Goal: Information Seeking & Learning: Learn about a topic

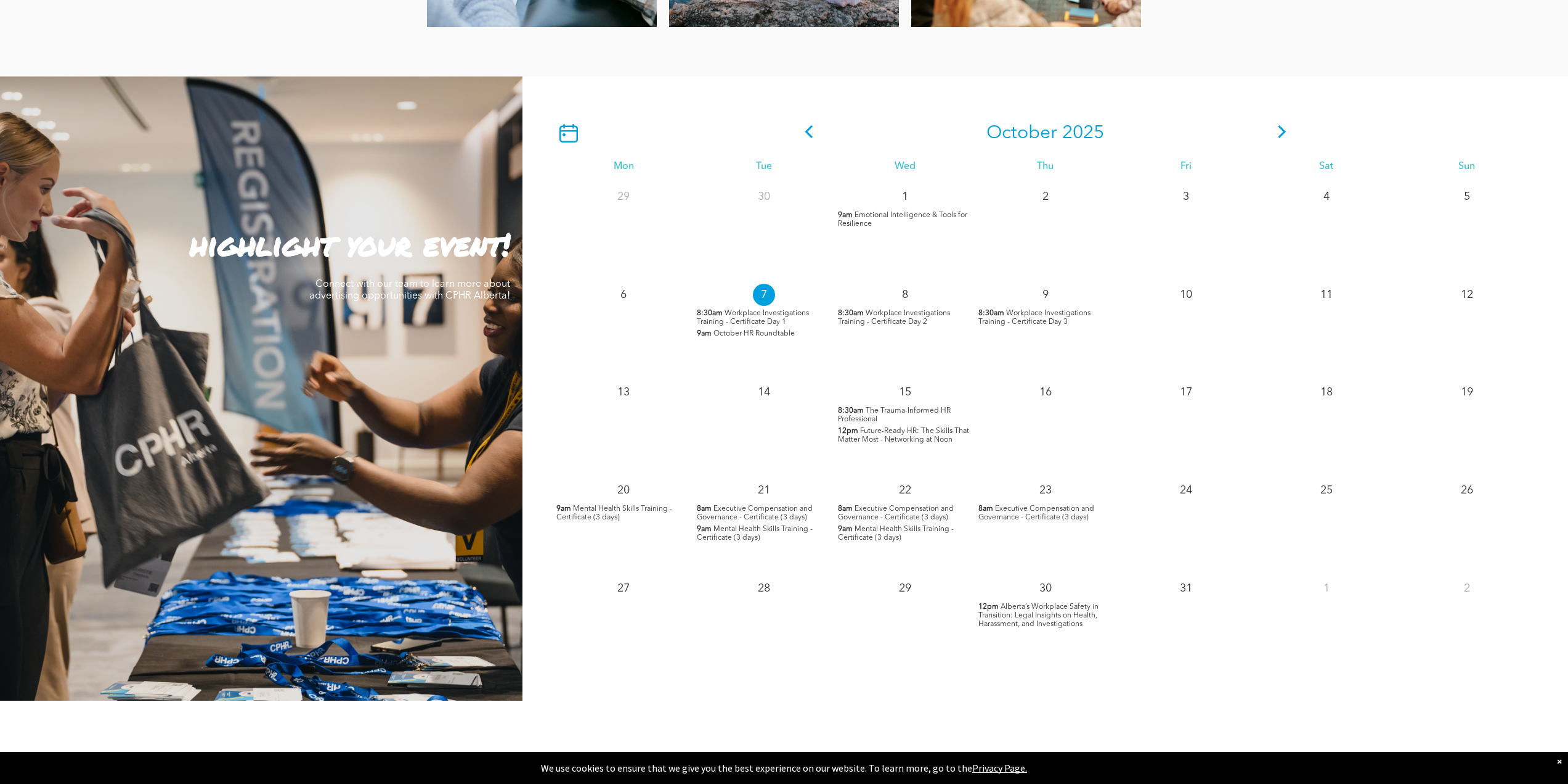
scroll to position [986, 0]
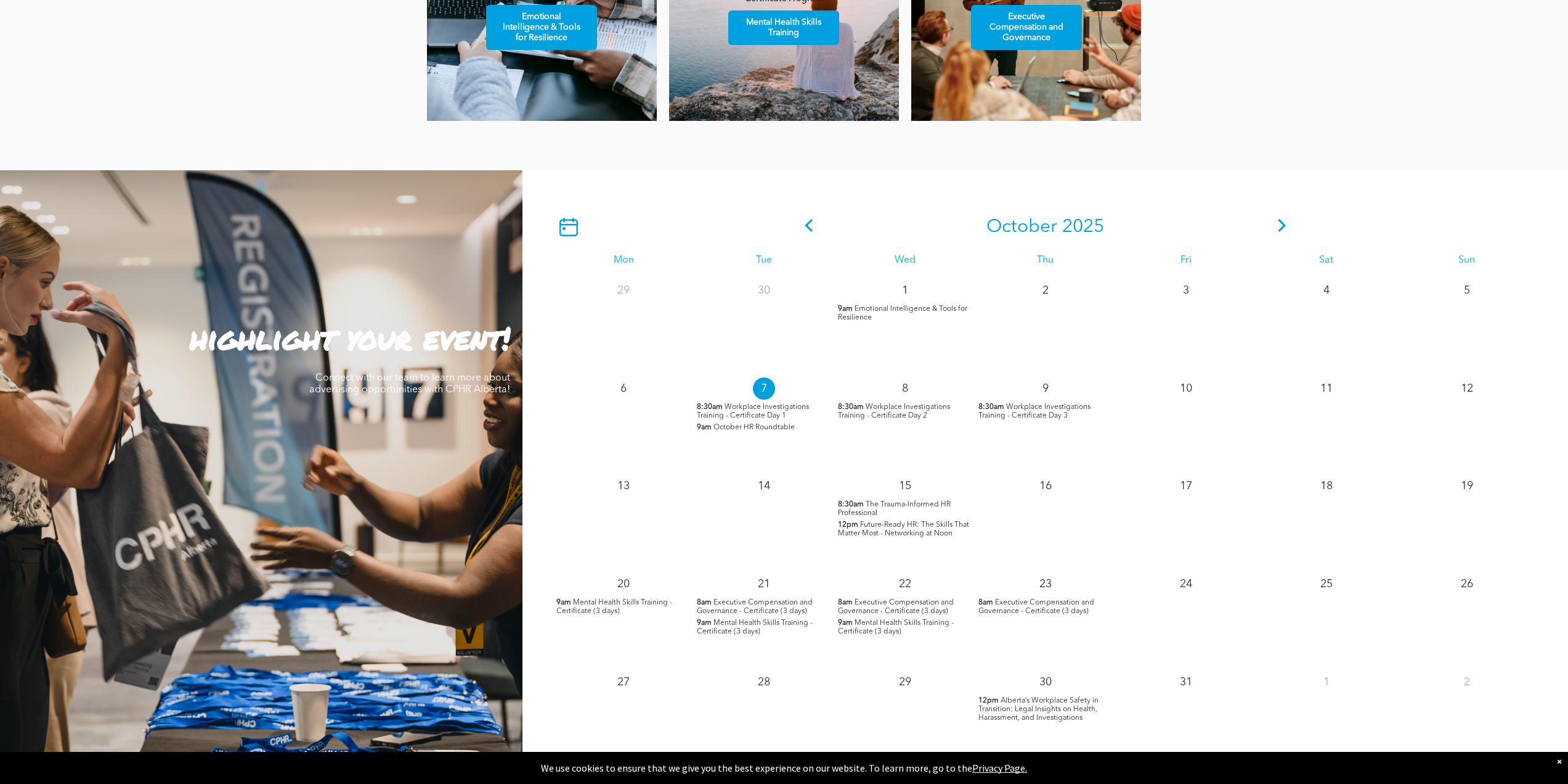
click at [1287, 226] on icon at bounding box center [1282, 225] width 18 height 13
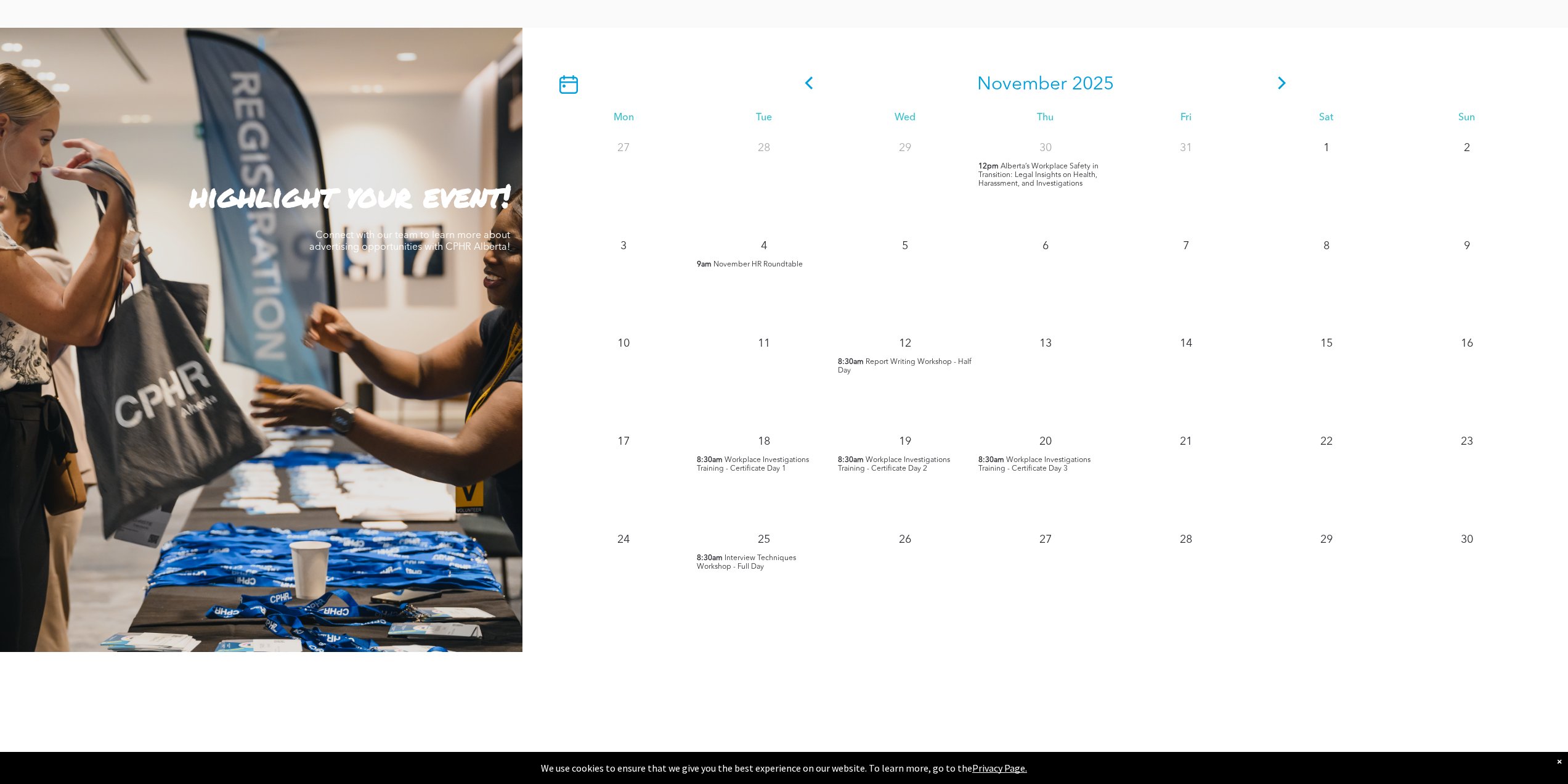
scroll to position [1172, 0]
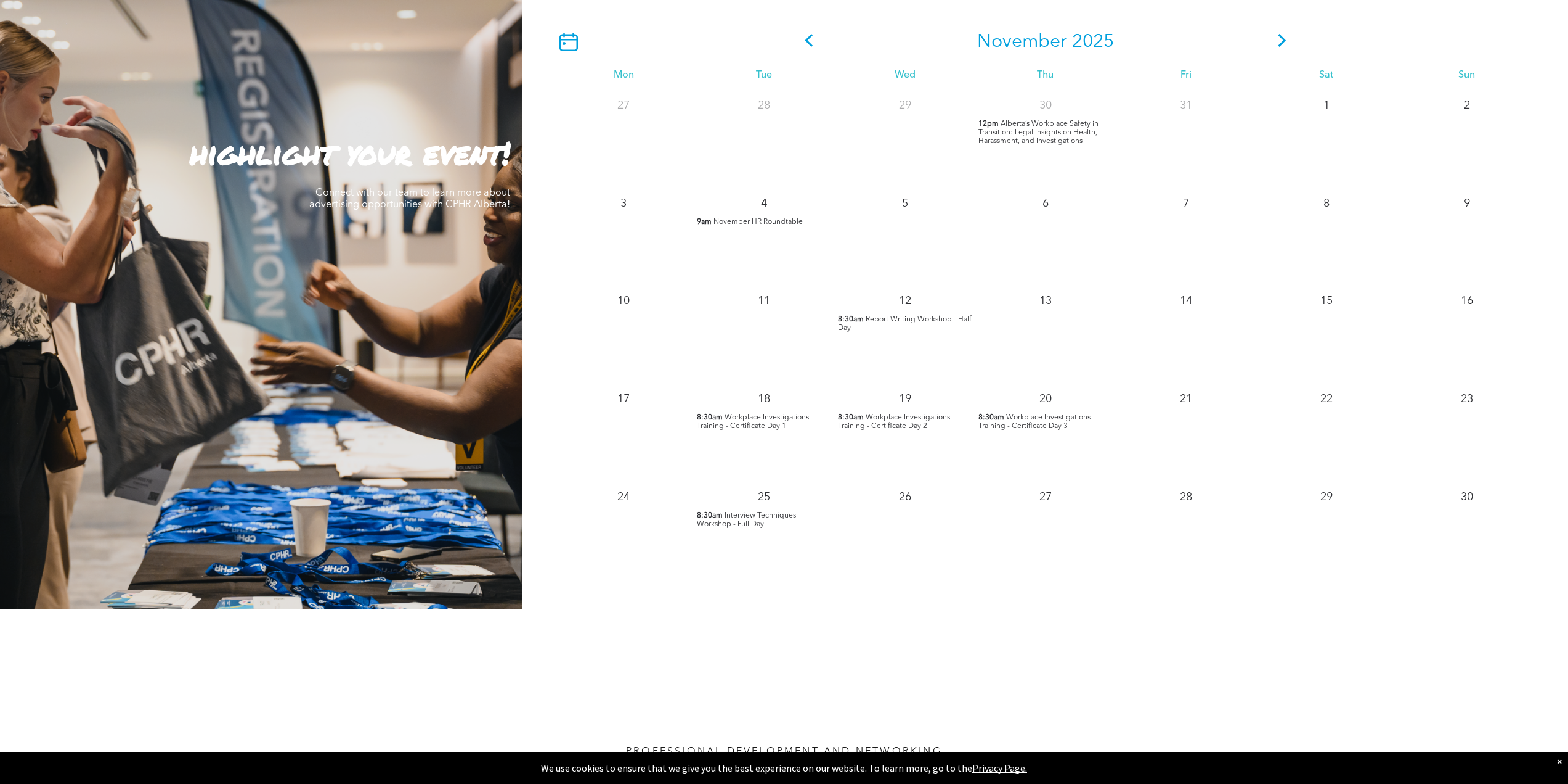
click at [752, 423] on span "Workplace Investigations Training - Certificate Day 1" at bounding box center [753, 421] width 112 height 16
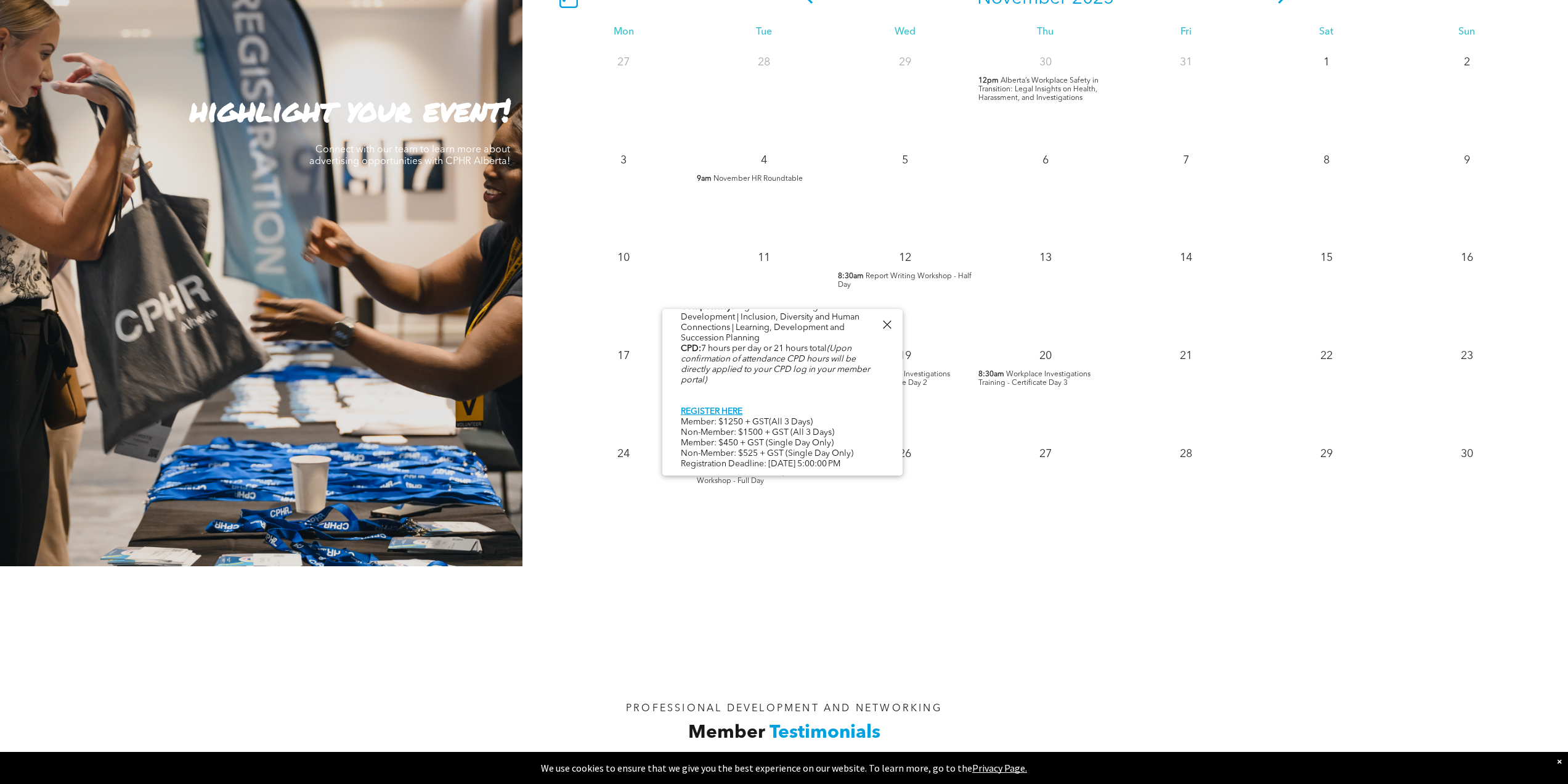
scroll to position [1233, 0]
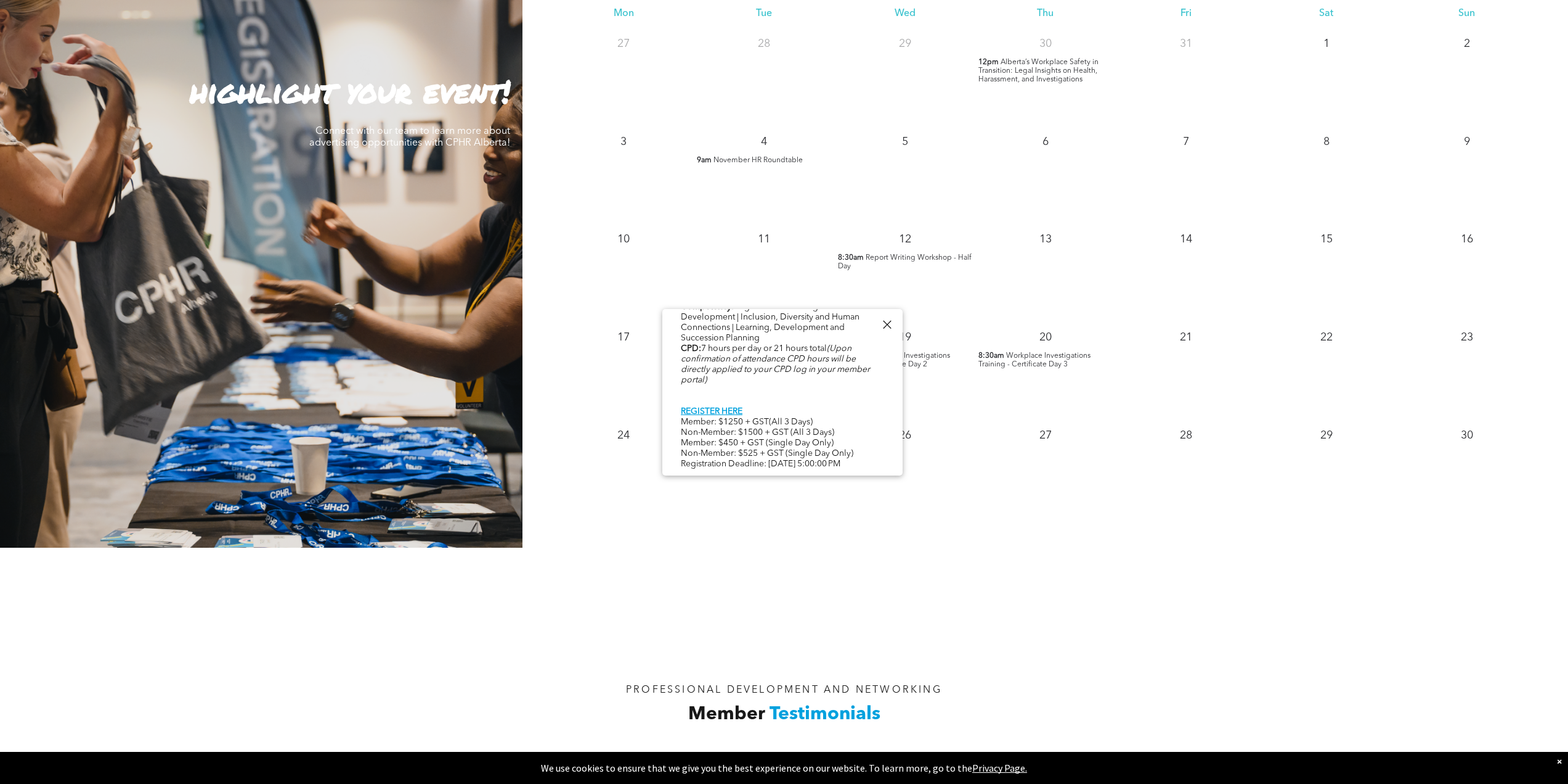
click at [1064, 537] on div "November 2025 Mon Tue Wed Thu Fri Sat Sun 27 28 29 30 12pm" at bounding box center [1045, 235] width 1046 height 624
click at [887, 327] on div at bounding box center [886, 325] width 16 height 16
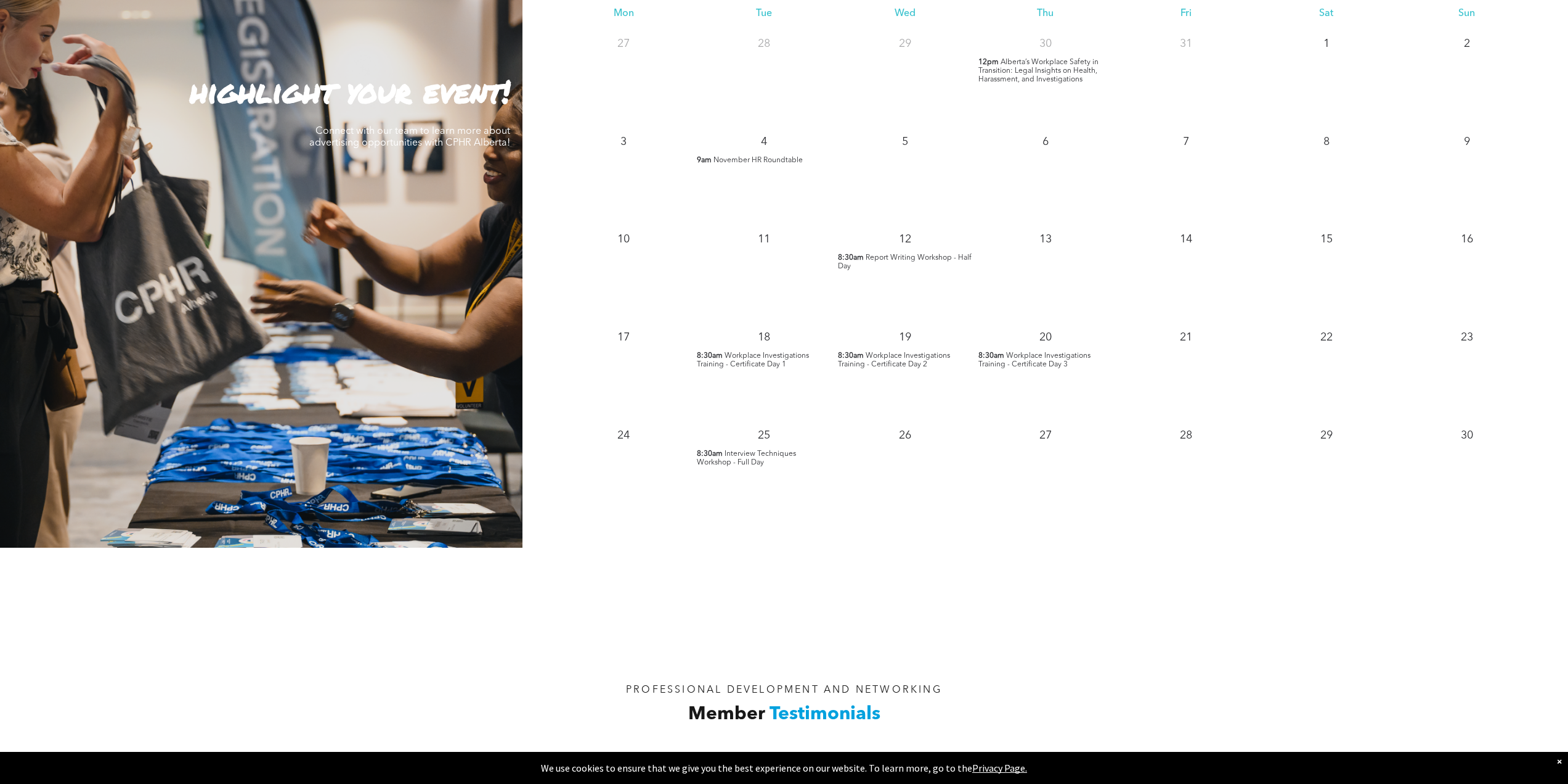
click at [835, 485] on div "26" at bounding box center [905, 468] width 140 height 98
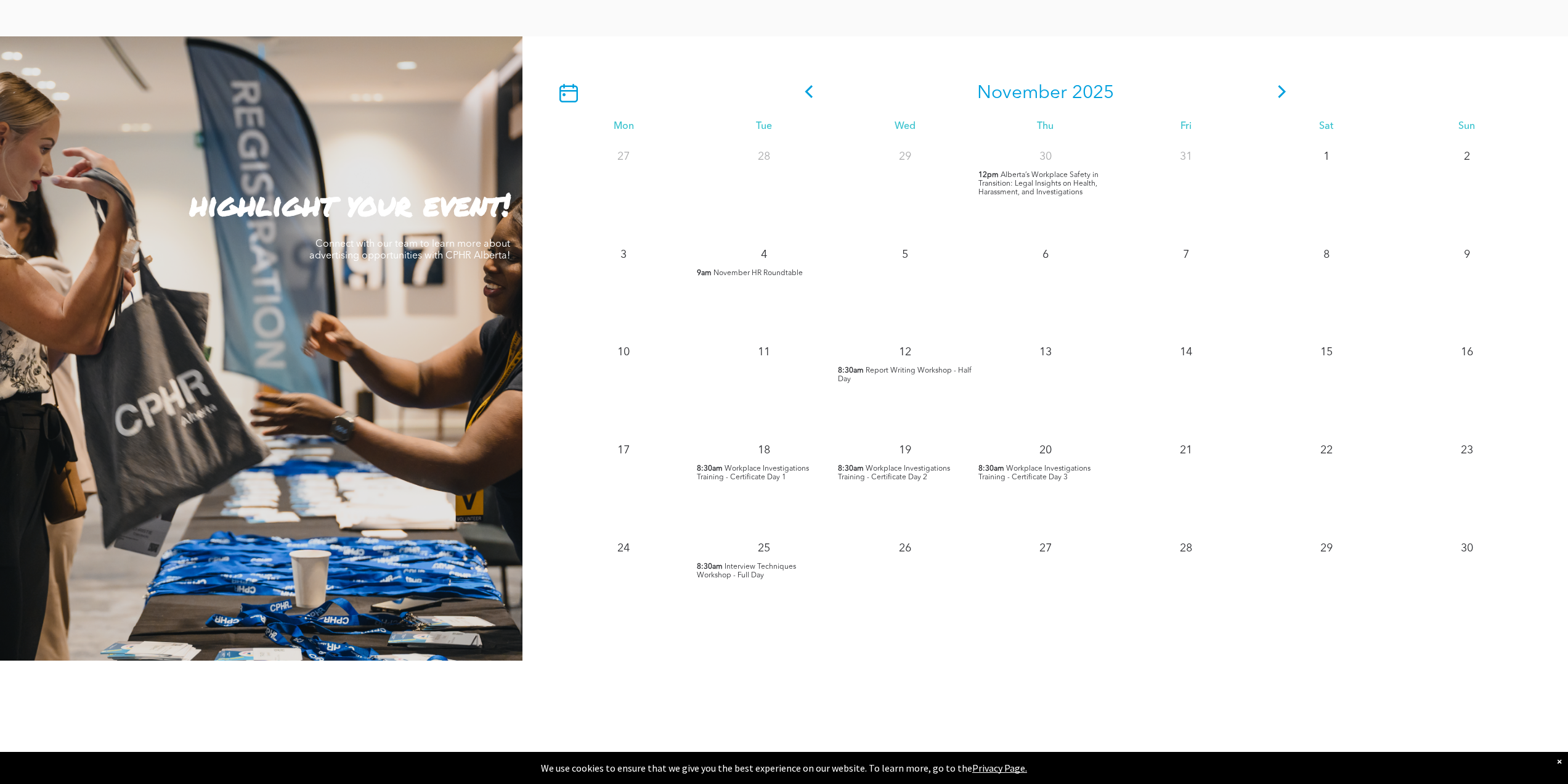
scroll to position [1110, 0]
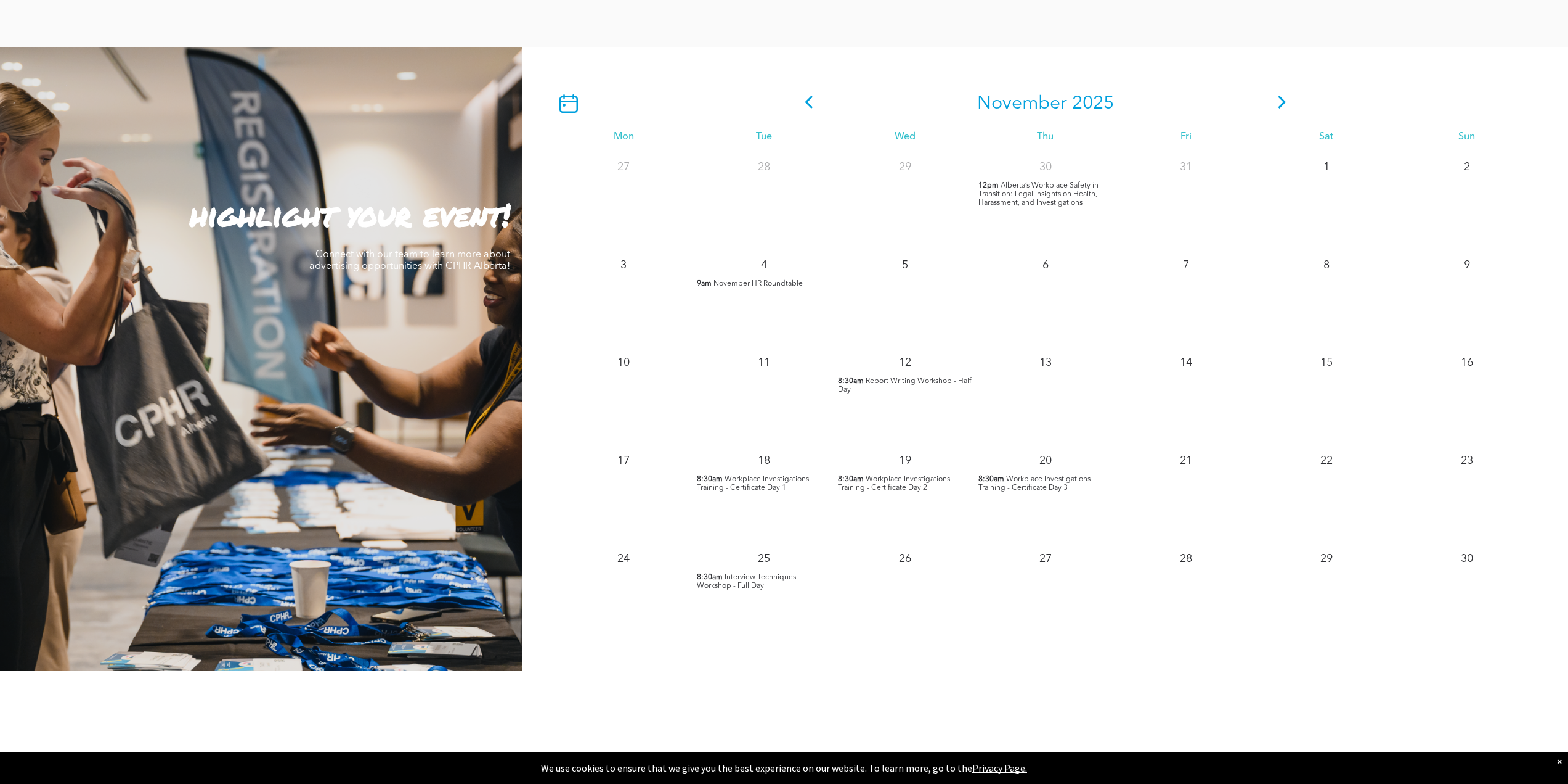
click at [806, 100] on icon at bounding box center [809, 101] width 18 height 13
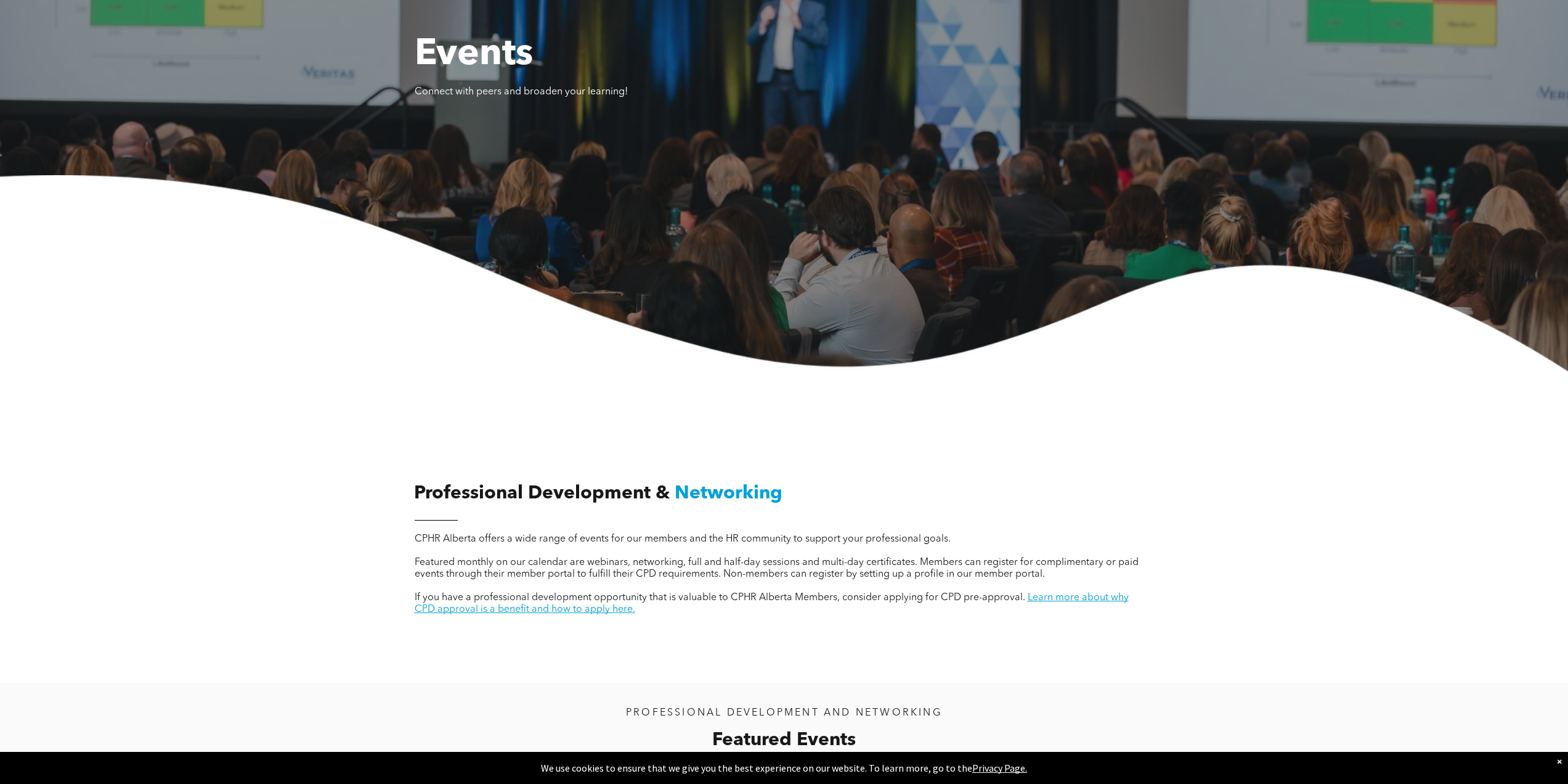
scroll to position [0, 0]
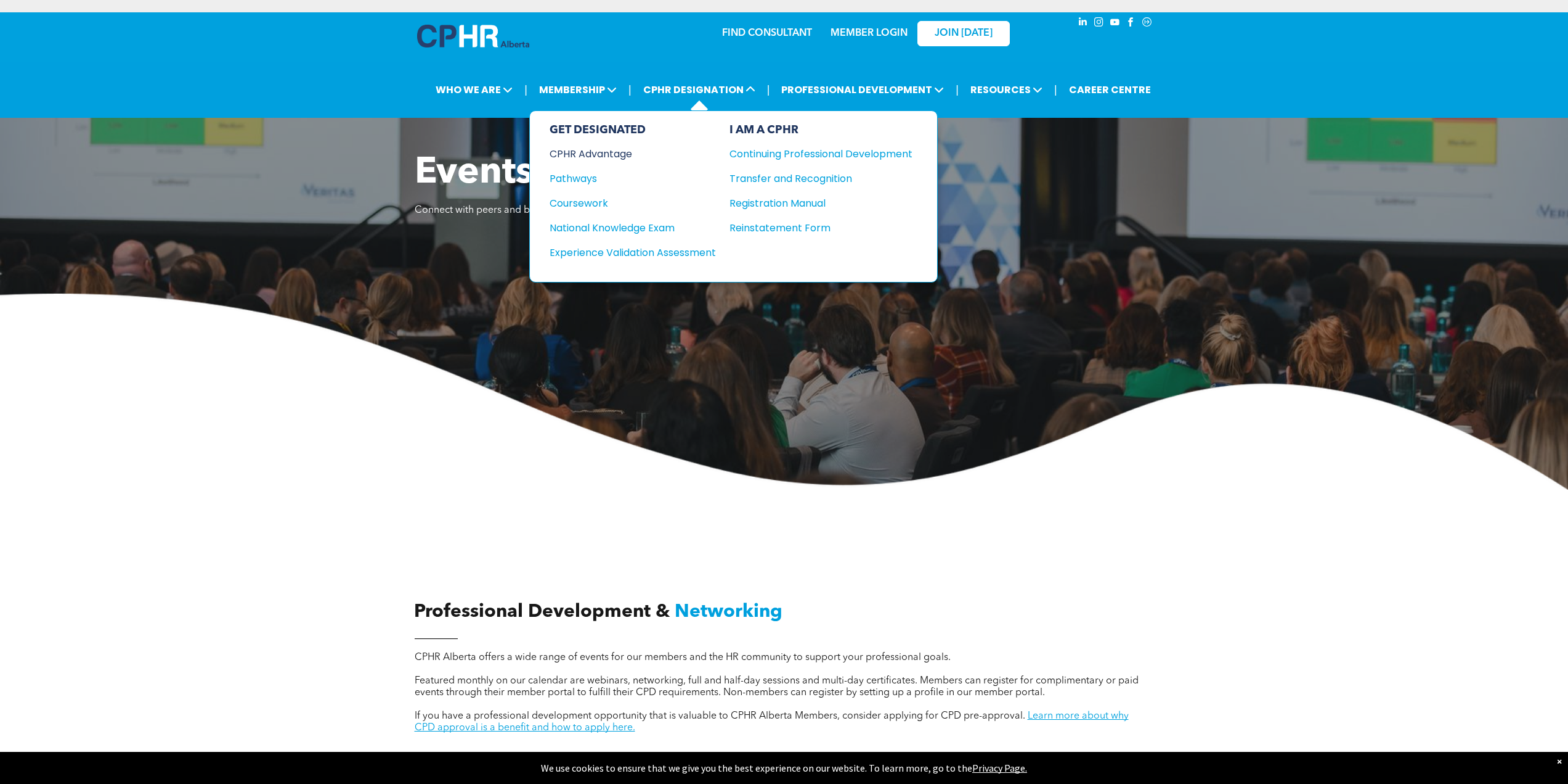
click at [623, 151] on div "CPHR Advantage" at bounding box center [624, 154] width 150 height 16
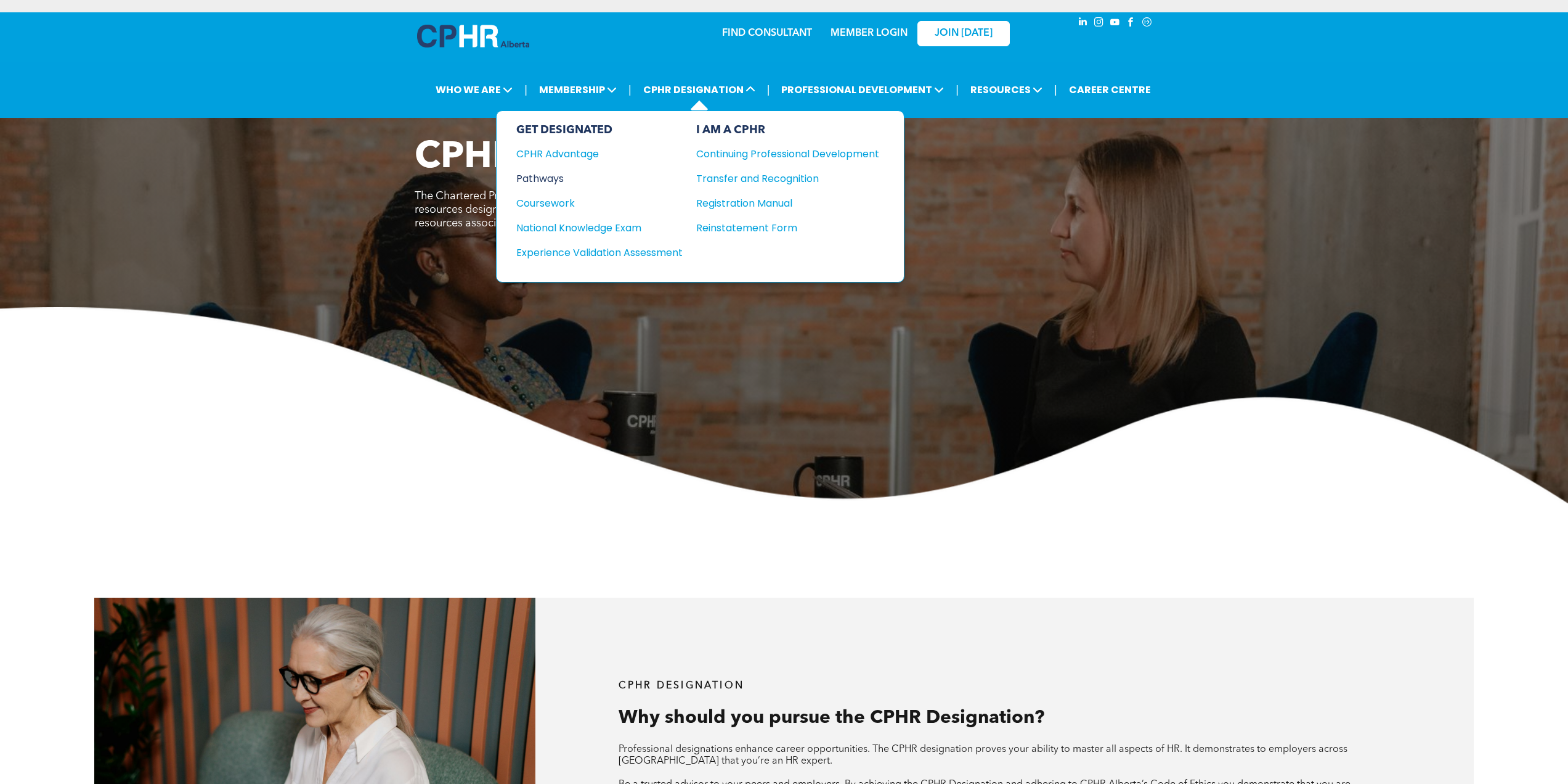
click at [550, 171] on div "Pathways" at bounding box center [591, 178] width 150 height 16
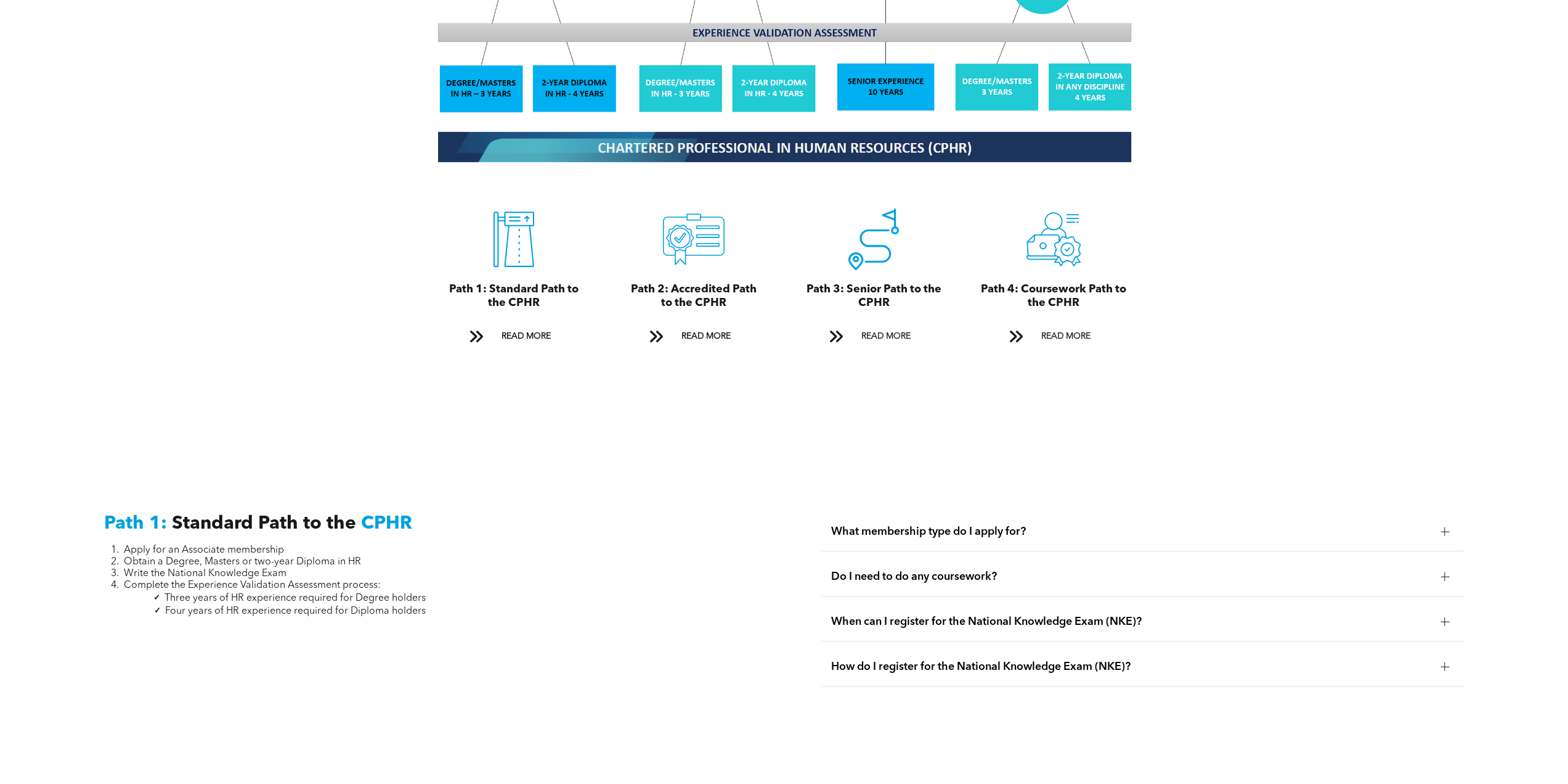
scroll to position [1418, 0]
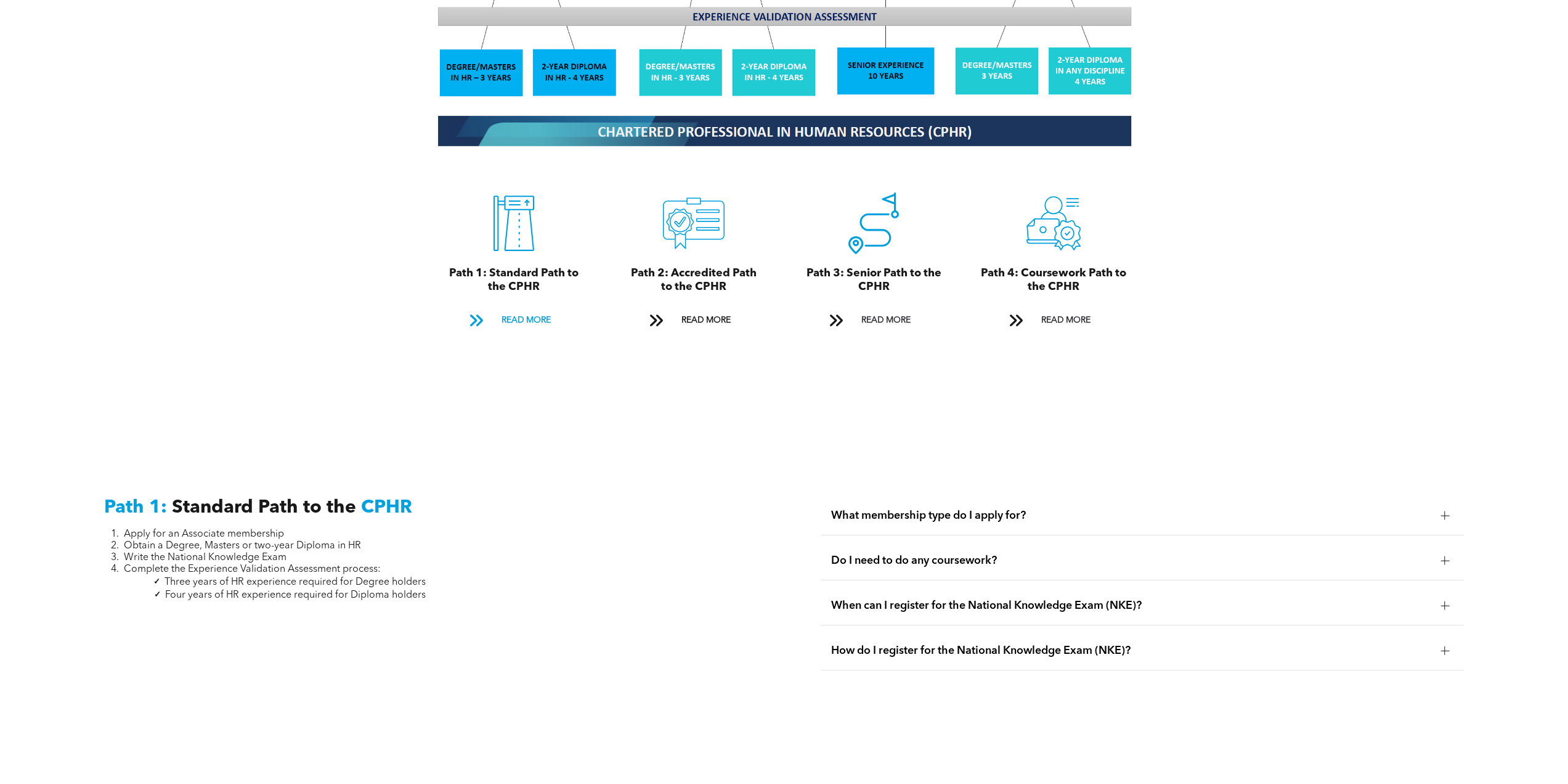
click at [505, 313] on span "READ MORE" at bounding box center [526, 320] width 58 height 22
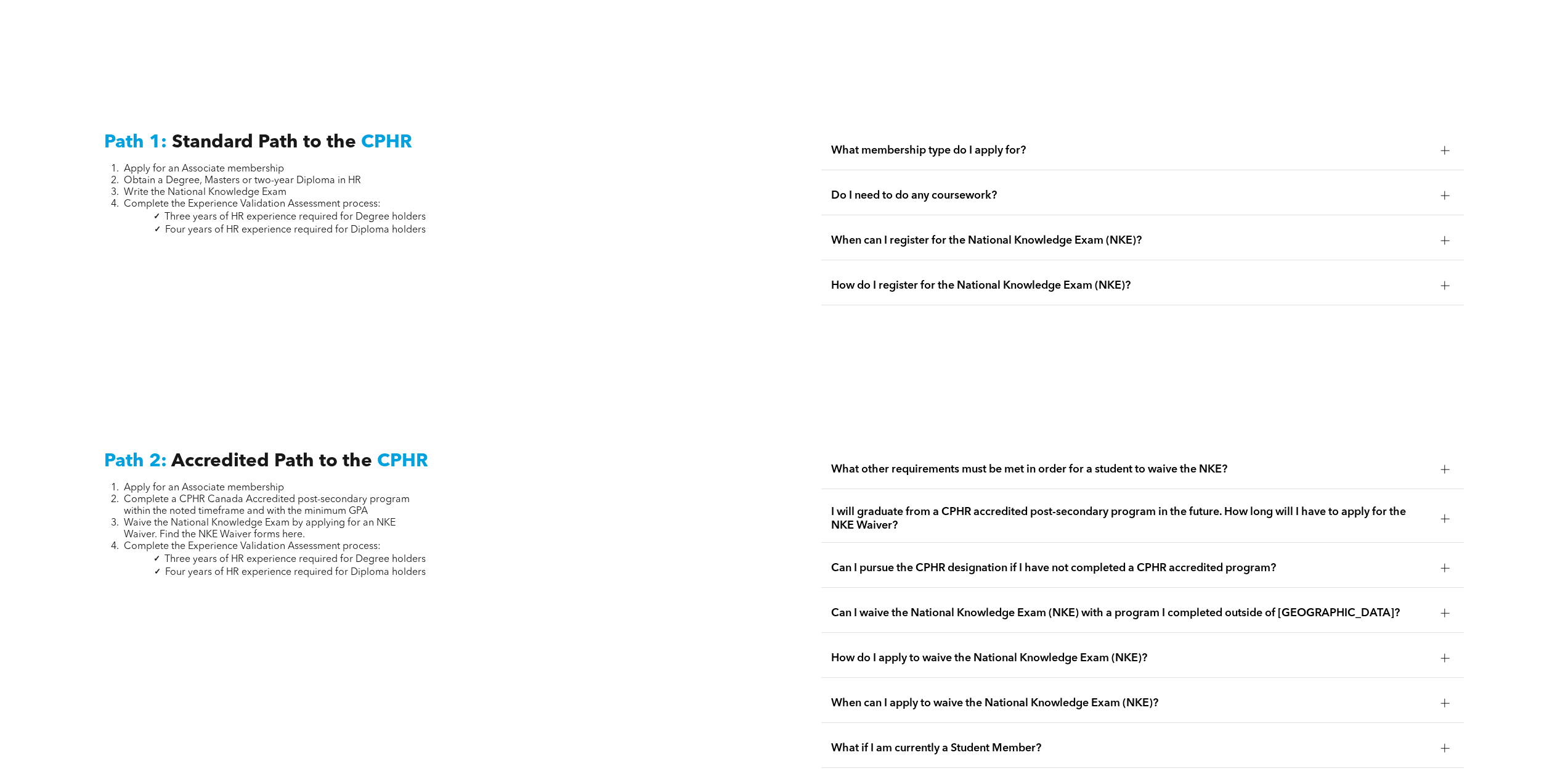
scroll to position [1827, 0]
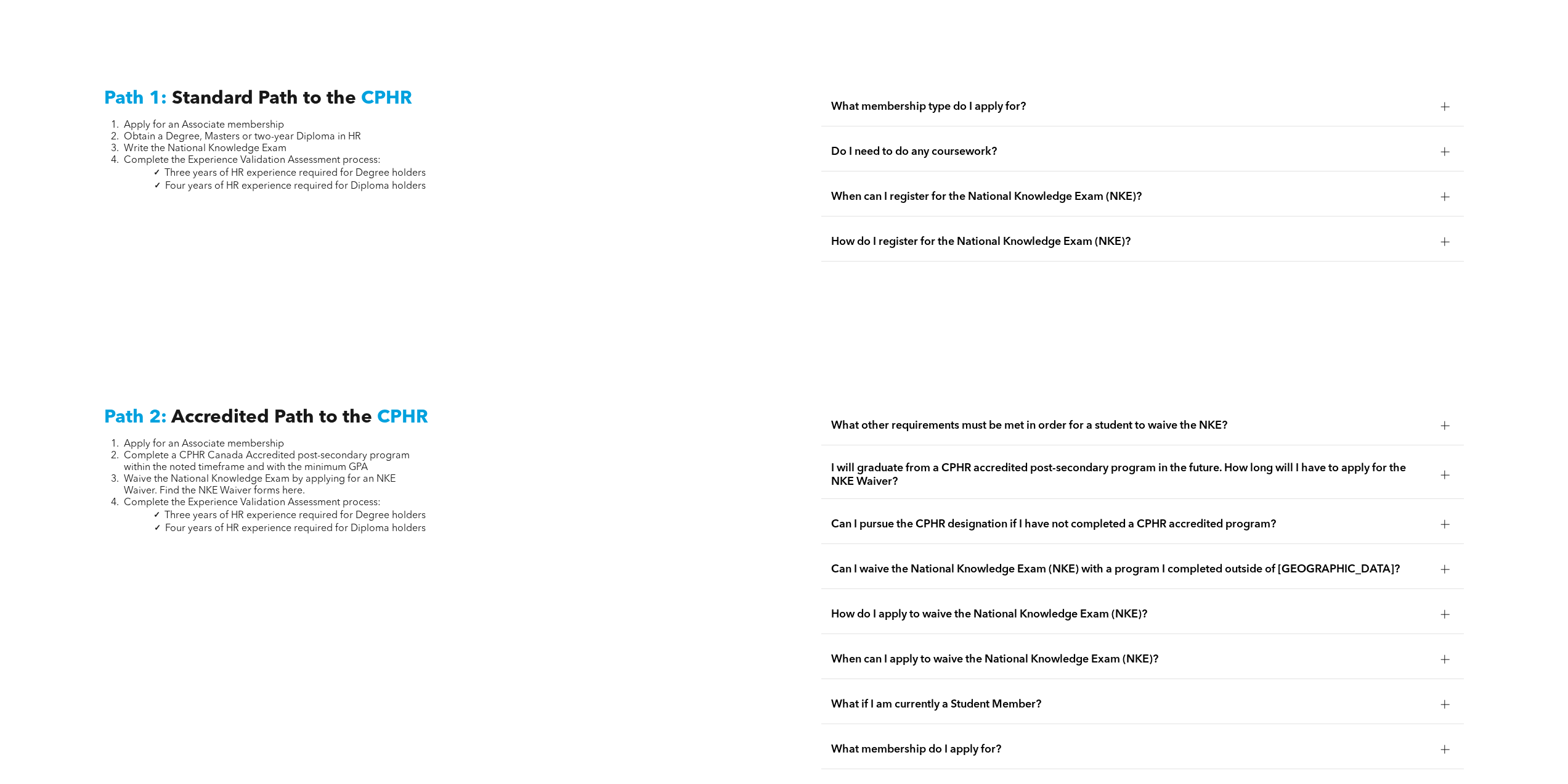
click at [205, 144] on span "Write the National Knowledge Exam" at bounding box center [205, 148] width 163 height 10
click at [200, 156] on span "Complete the Experience Validation Assessment process:" at bounding box center [252, 160] width 257 height 10
drag, startPoint x: 215, startPoint y: 159, endPoint x: 270, endPoint y: 156, distance: 55.1
click at [270, 169] on span "Three years of HR experience required for Degree holders" at bounding box center [295, 173] width 261 height 10
drag, startPoint x: 232, startPoint y: 172, endPoint x: 308, endPoint y: 169, distance: 76.1
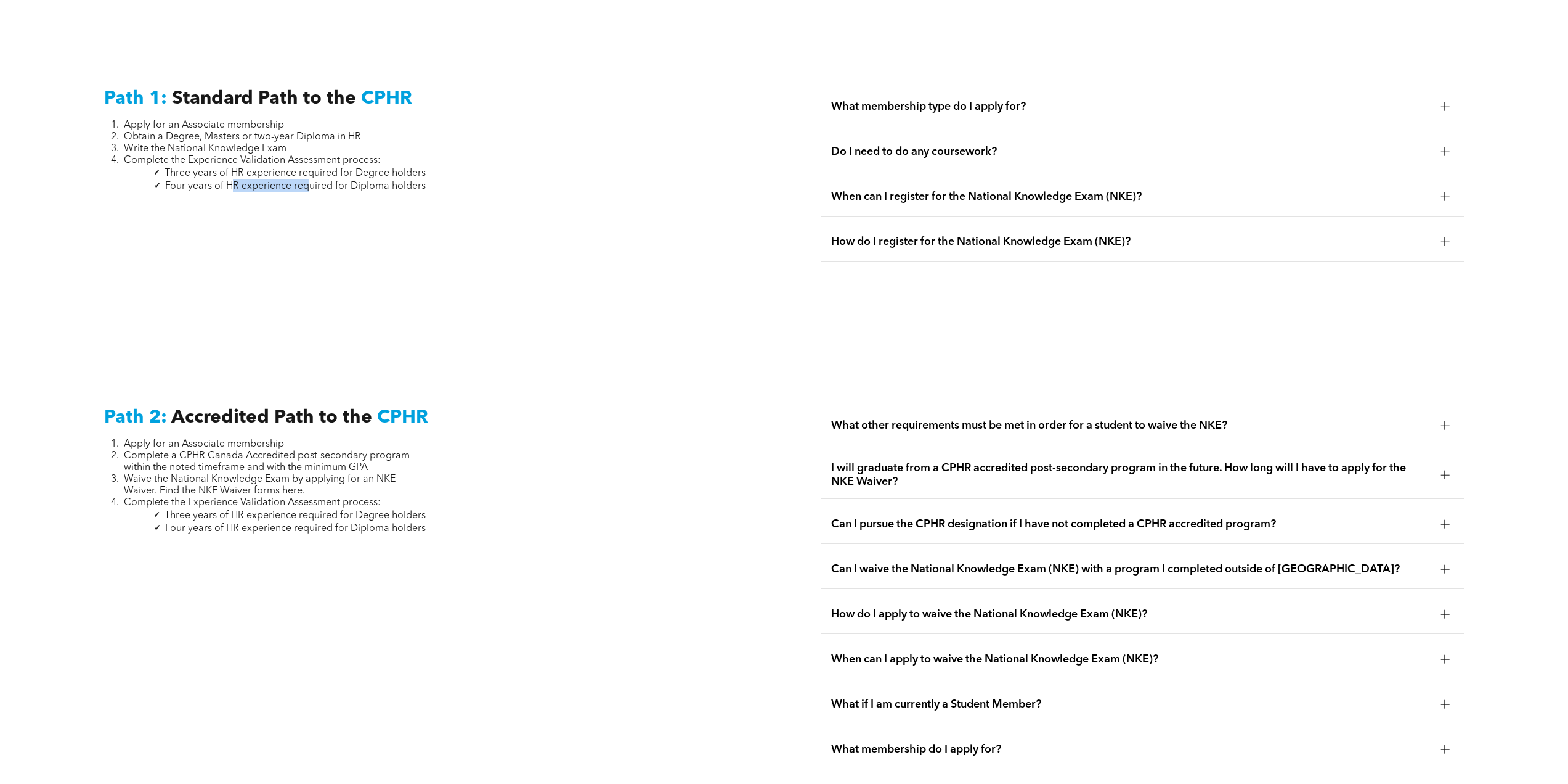
click at [308, 181] on span "Four years of HR experience required for Diploma holders" at bounding box center [295, 185] width 260 height 10
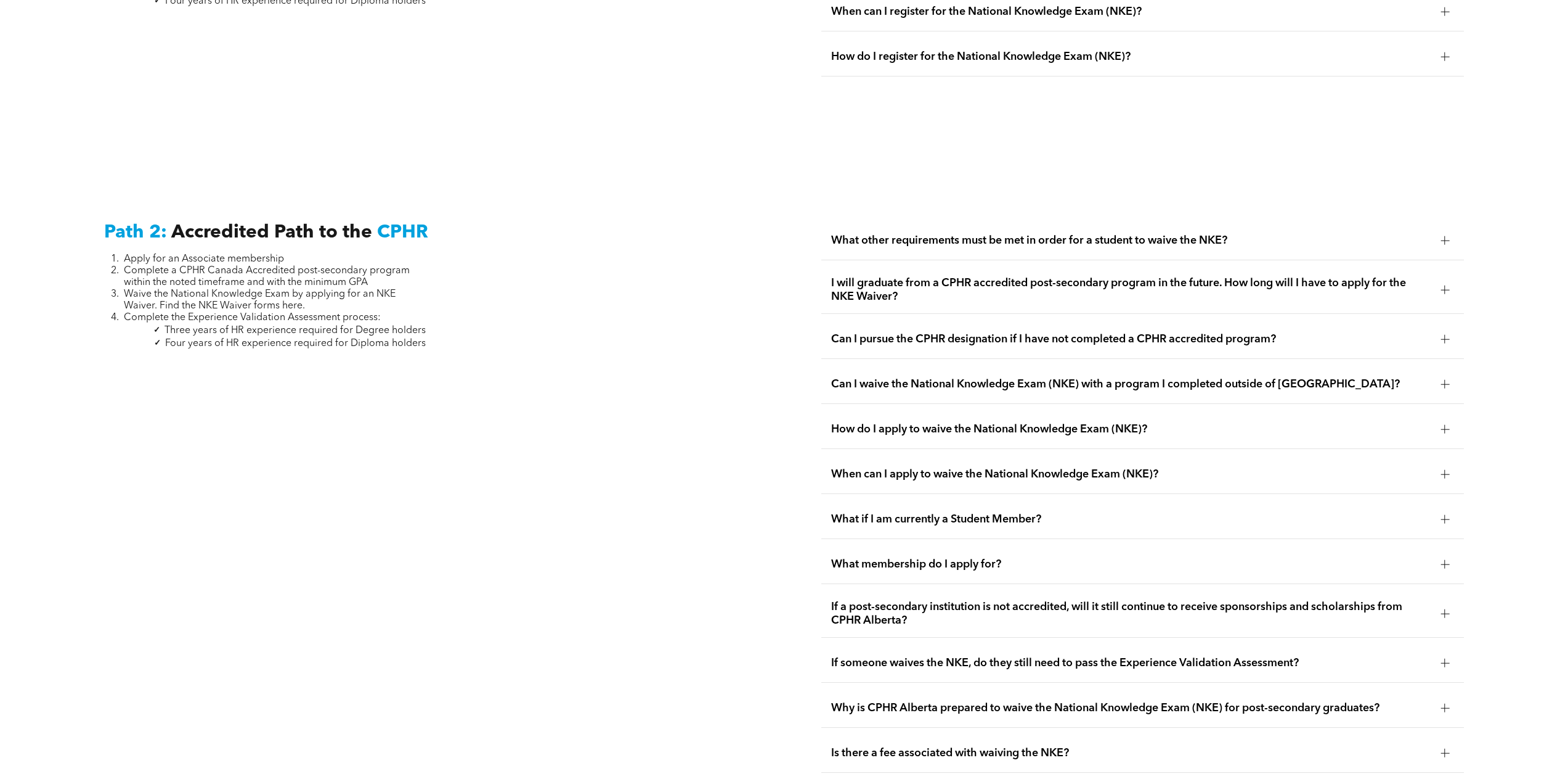
click at [289, 164] on div "Path 2: Accredited Path to the CPHR Apply for an Associate membership Complete …" at bounding box center [784, 685] width 1568 height 1074
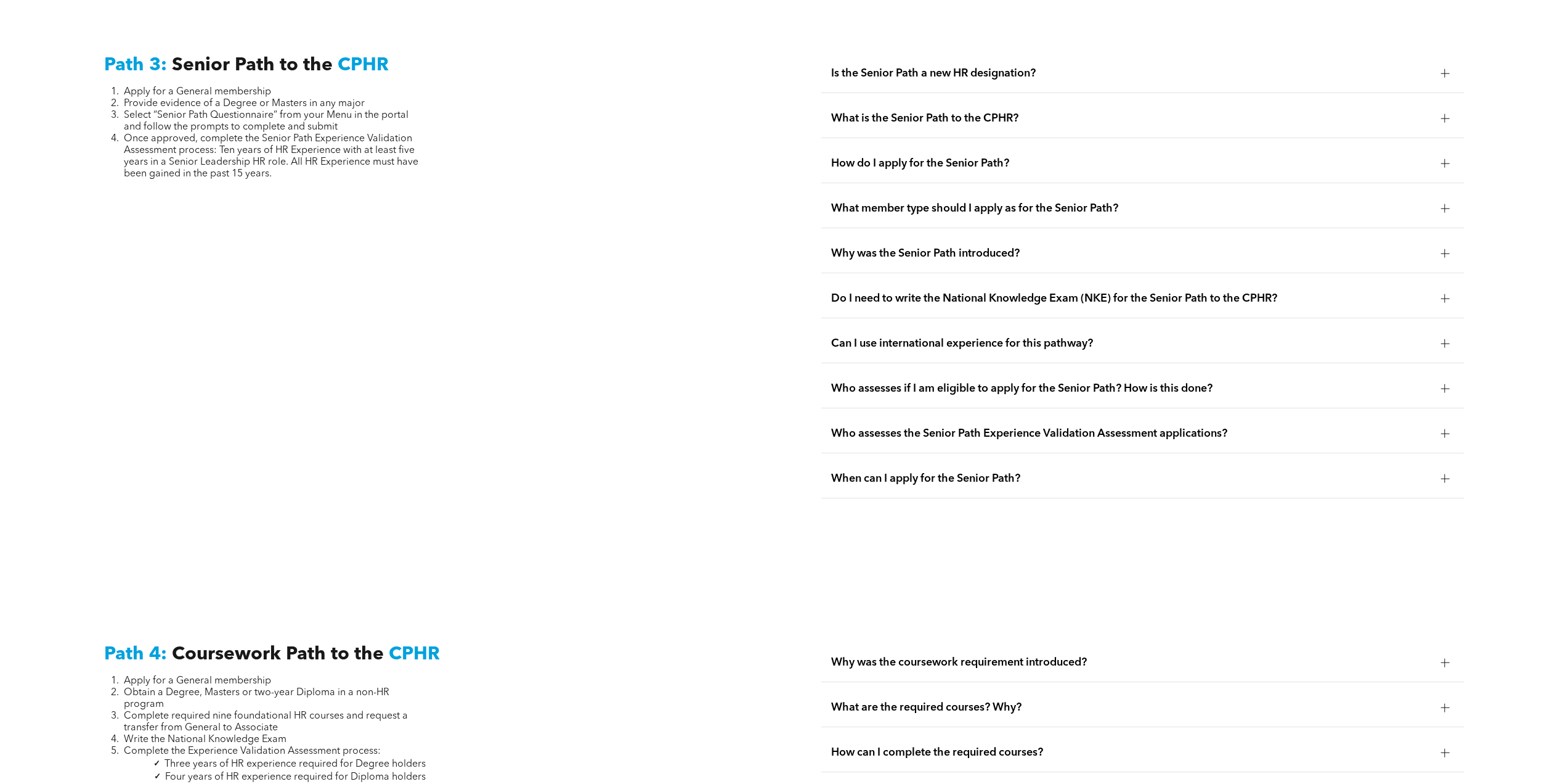
scroll to position [0, 0]
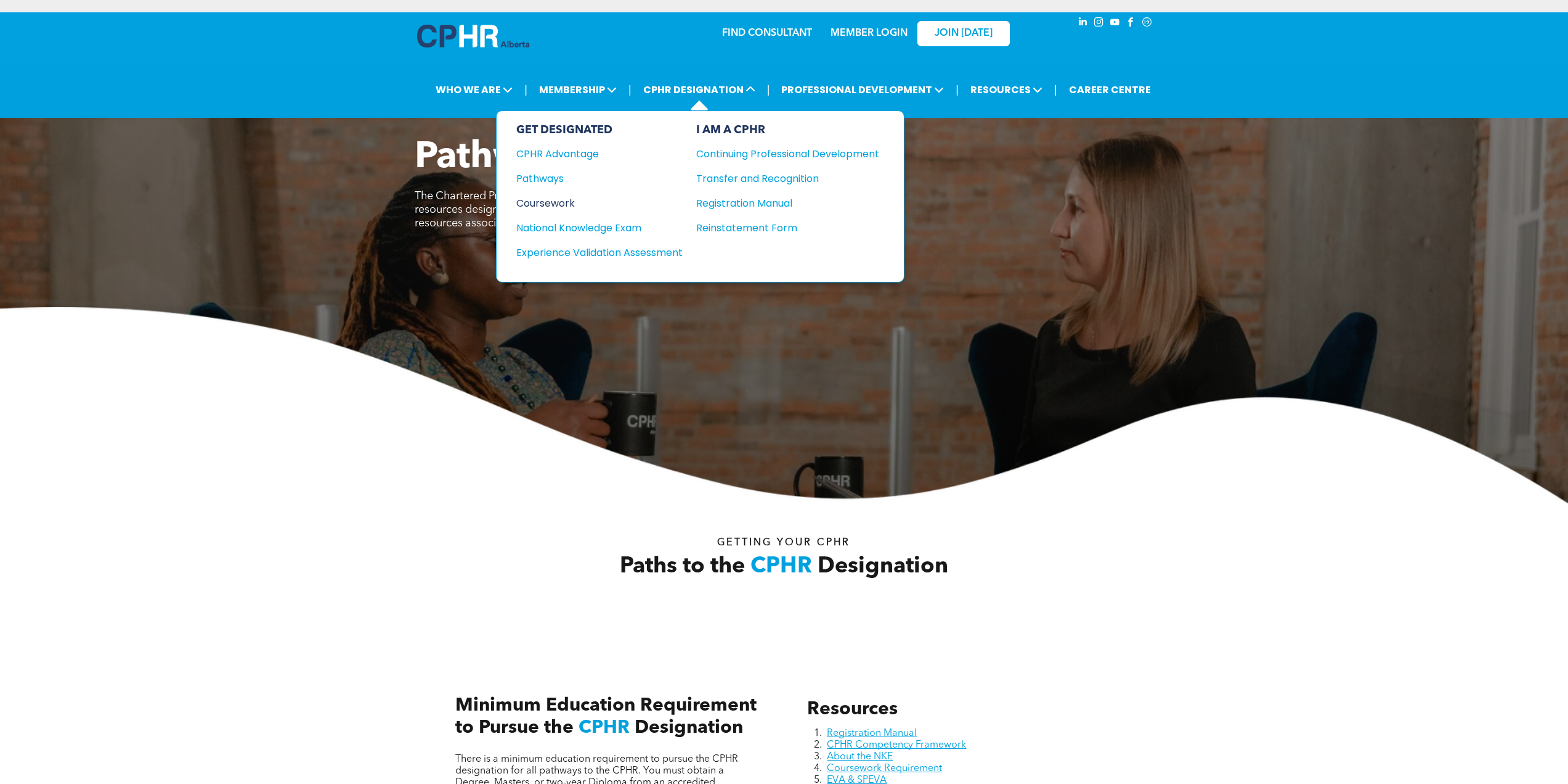
click at [556, 204] on div "Coursework" at bounding box center [591, 203] width 150 height 16
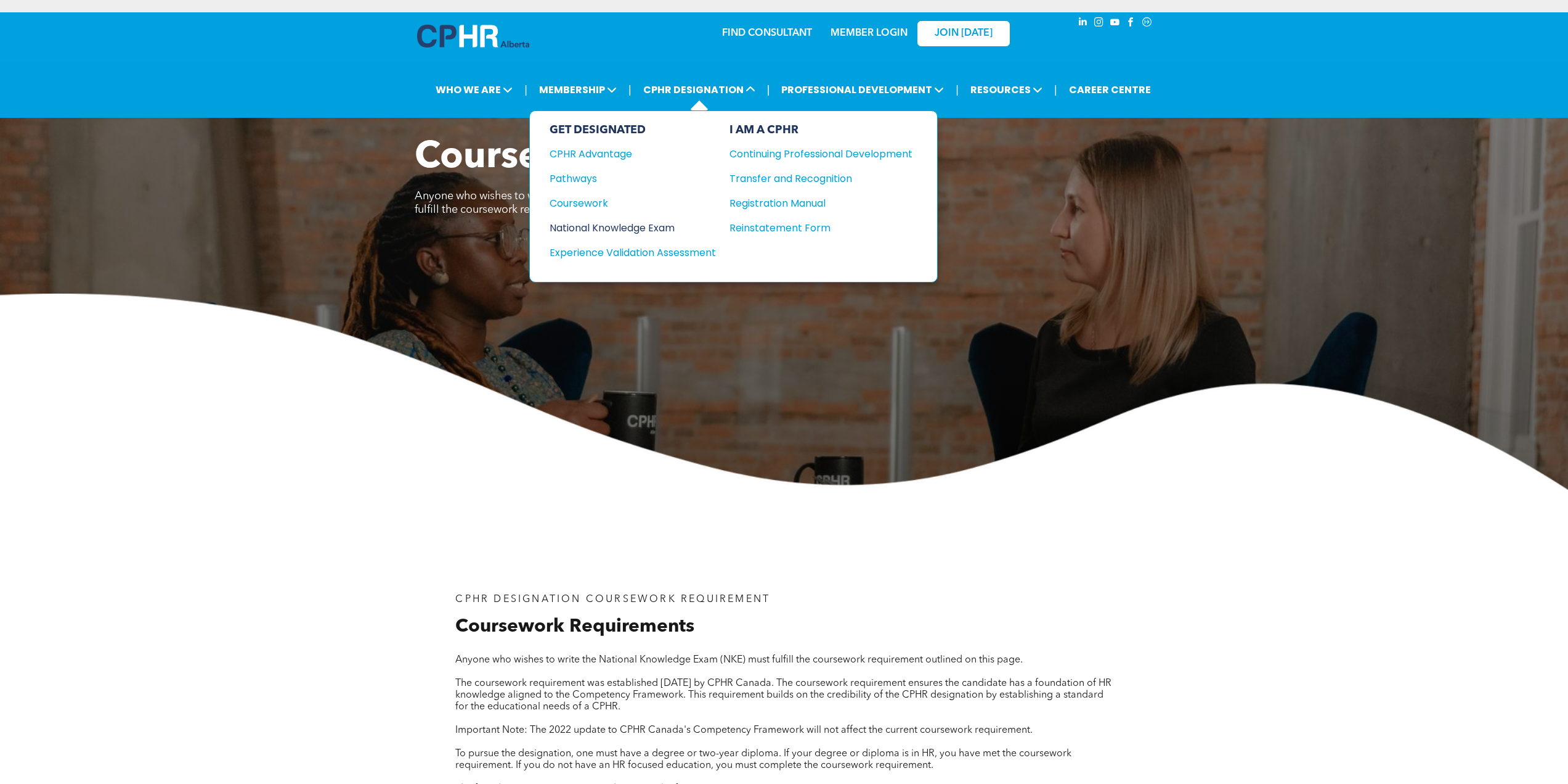
click at [668, 228] on div "National Knowledge Exam" at bounding box center [624, 228] width 150 height 16
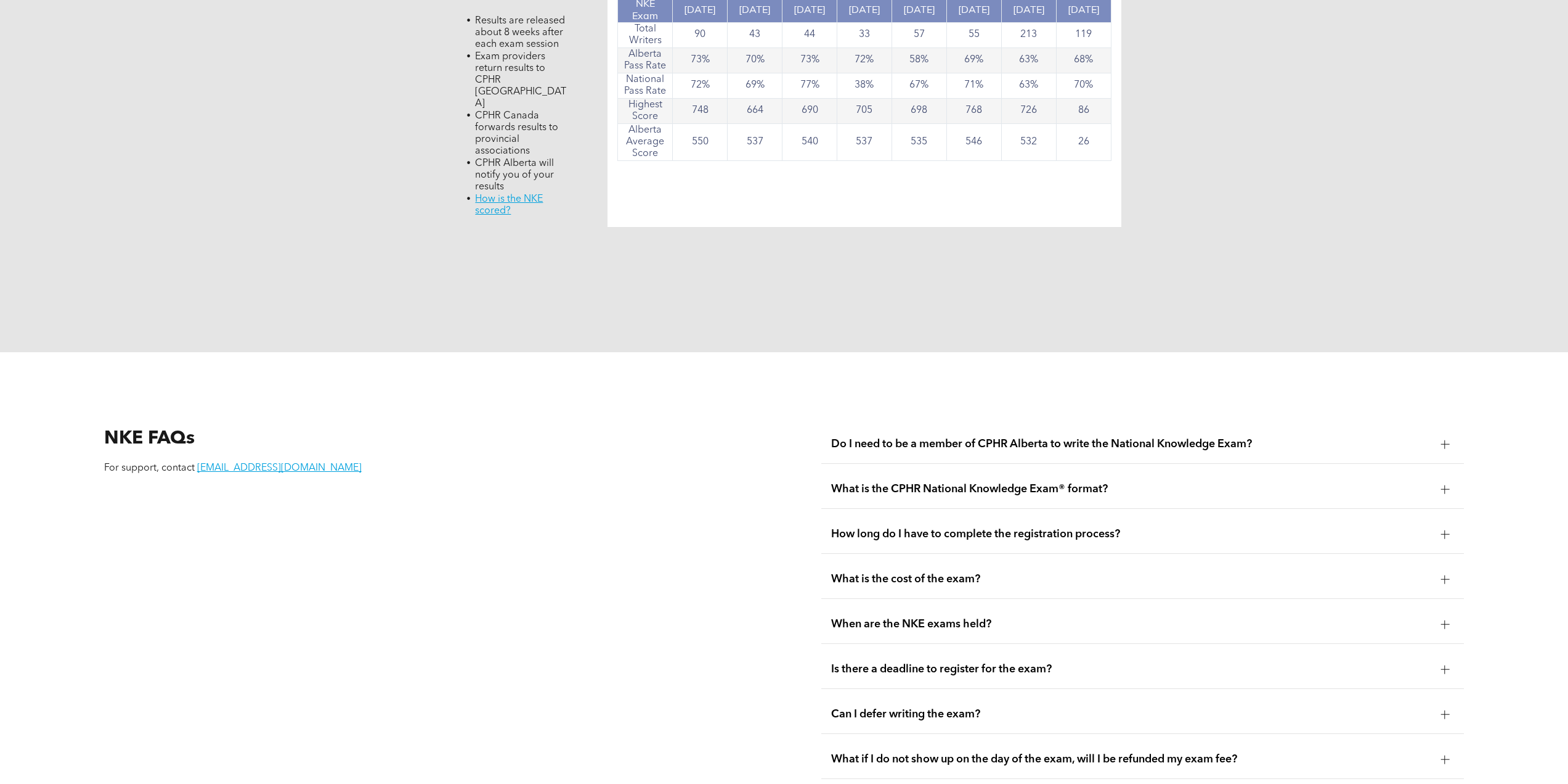
scroll to position [1541, 0]
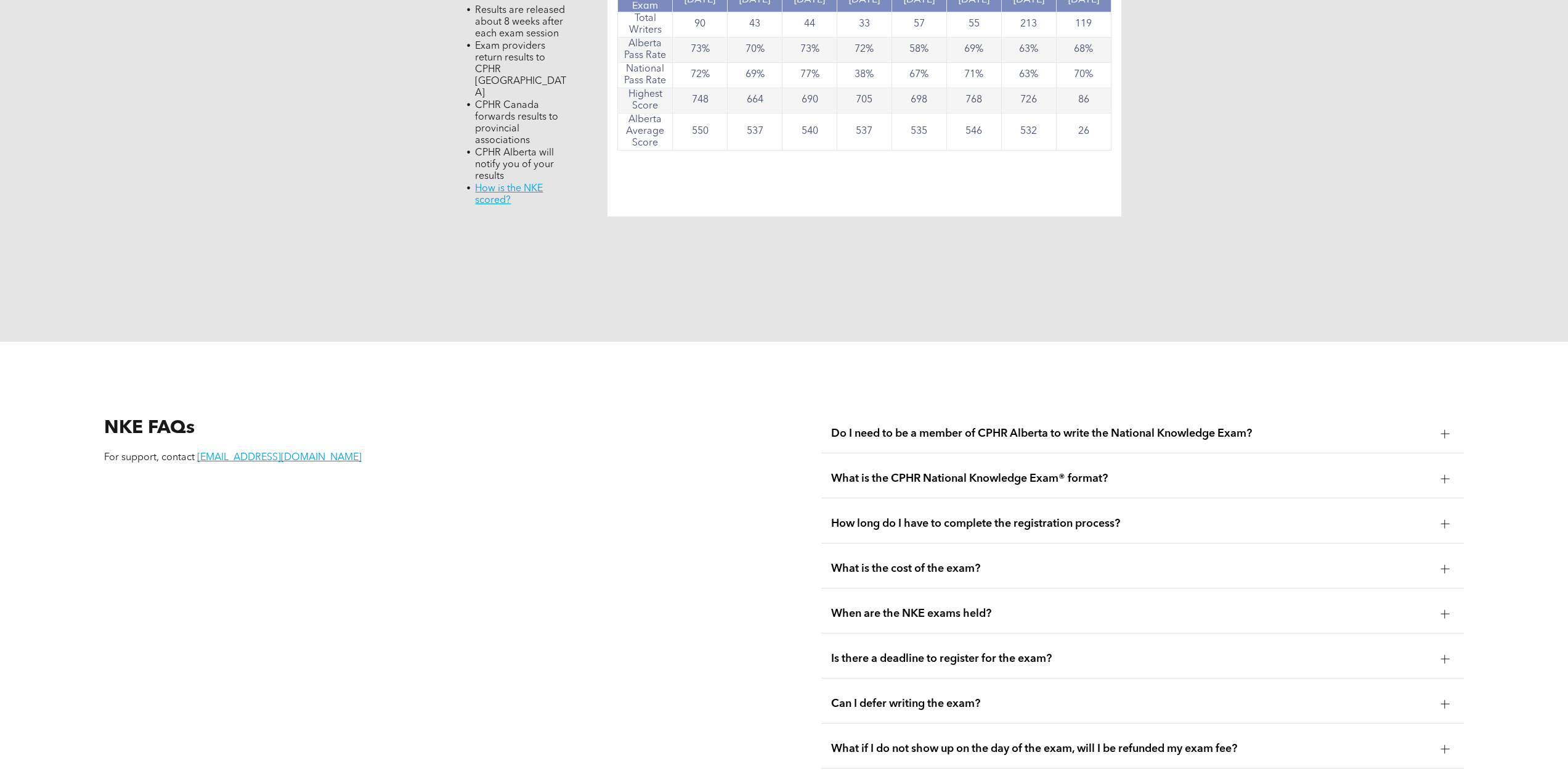
click at [910, 459] on div "What is the CPHR National Knowledge Exam® format?" at bounding box center [1142, 479] width 643 height 39
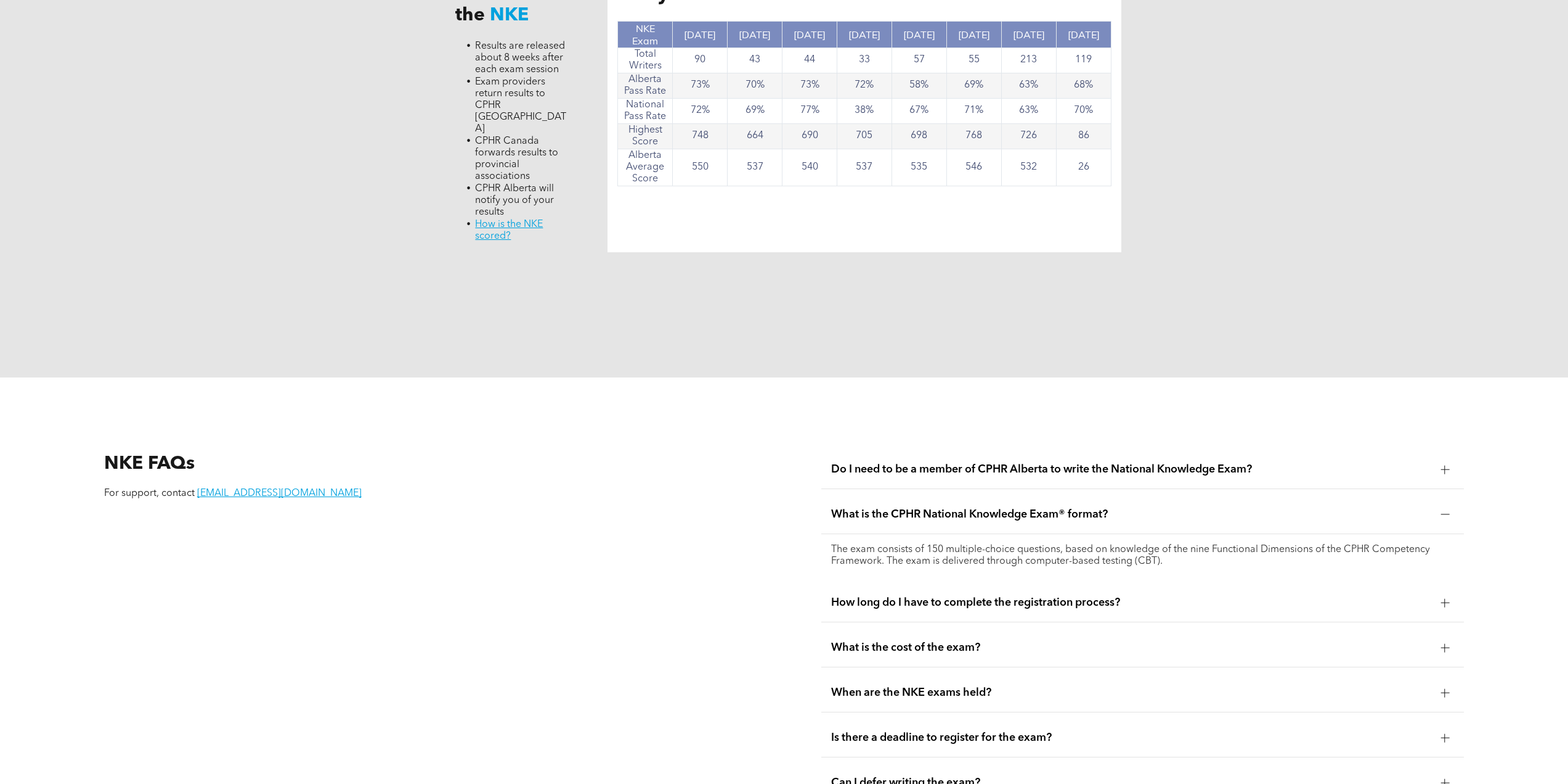
scroll to position [0, 0]
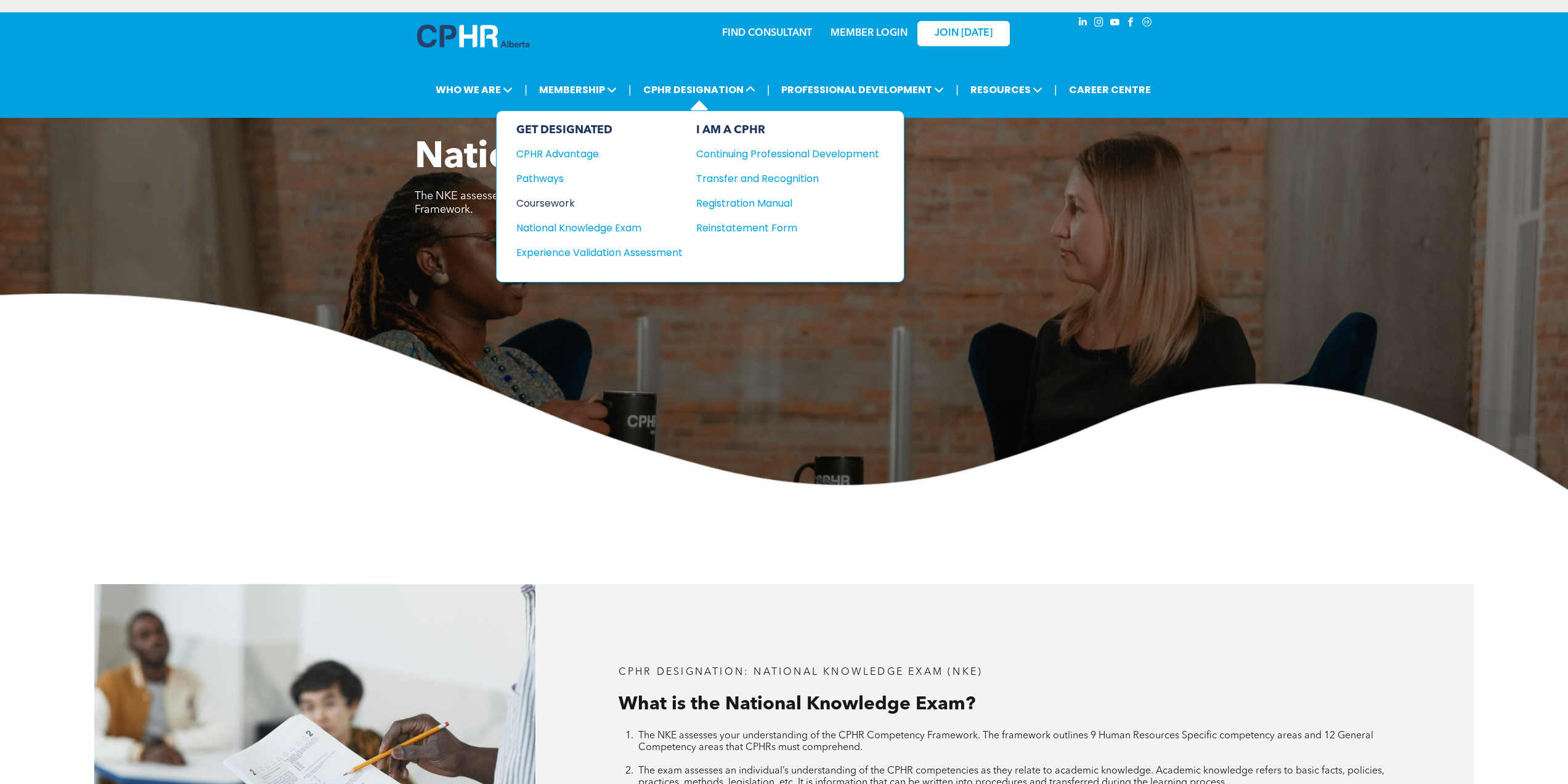
click at [559, 201] on div "Coursework" at bounding box center [591, 203] width 150 height 16
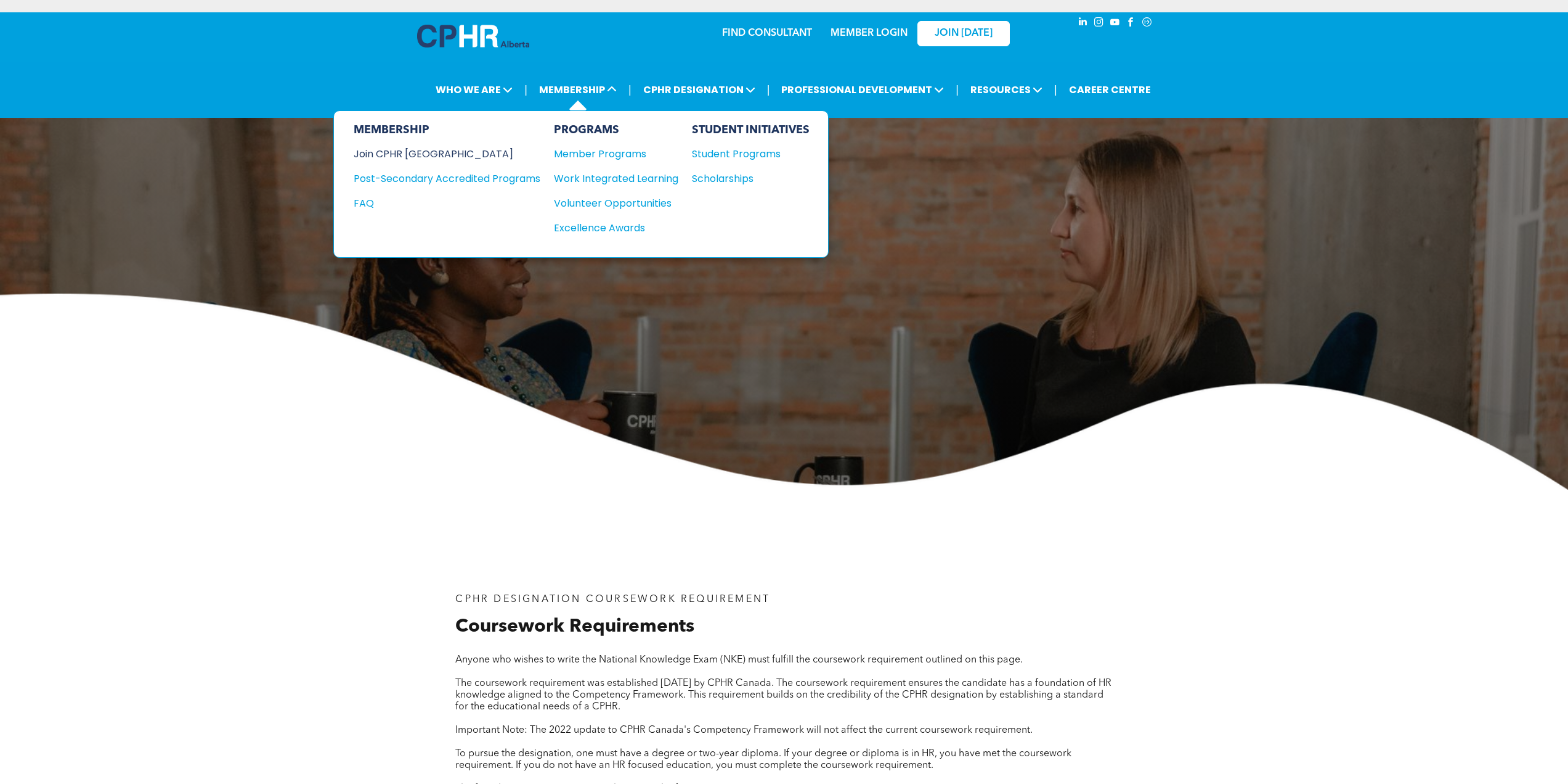
click at [387, 149] on div "Join CPHR [GEOGRAPHIC_DATA]" at bounding box center [438, 154] width 169 height 16
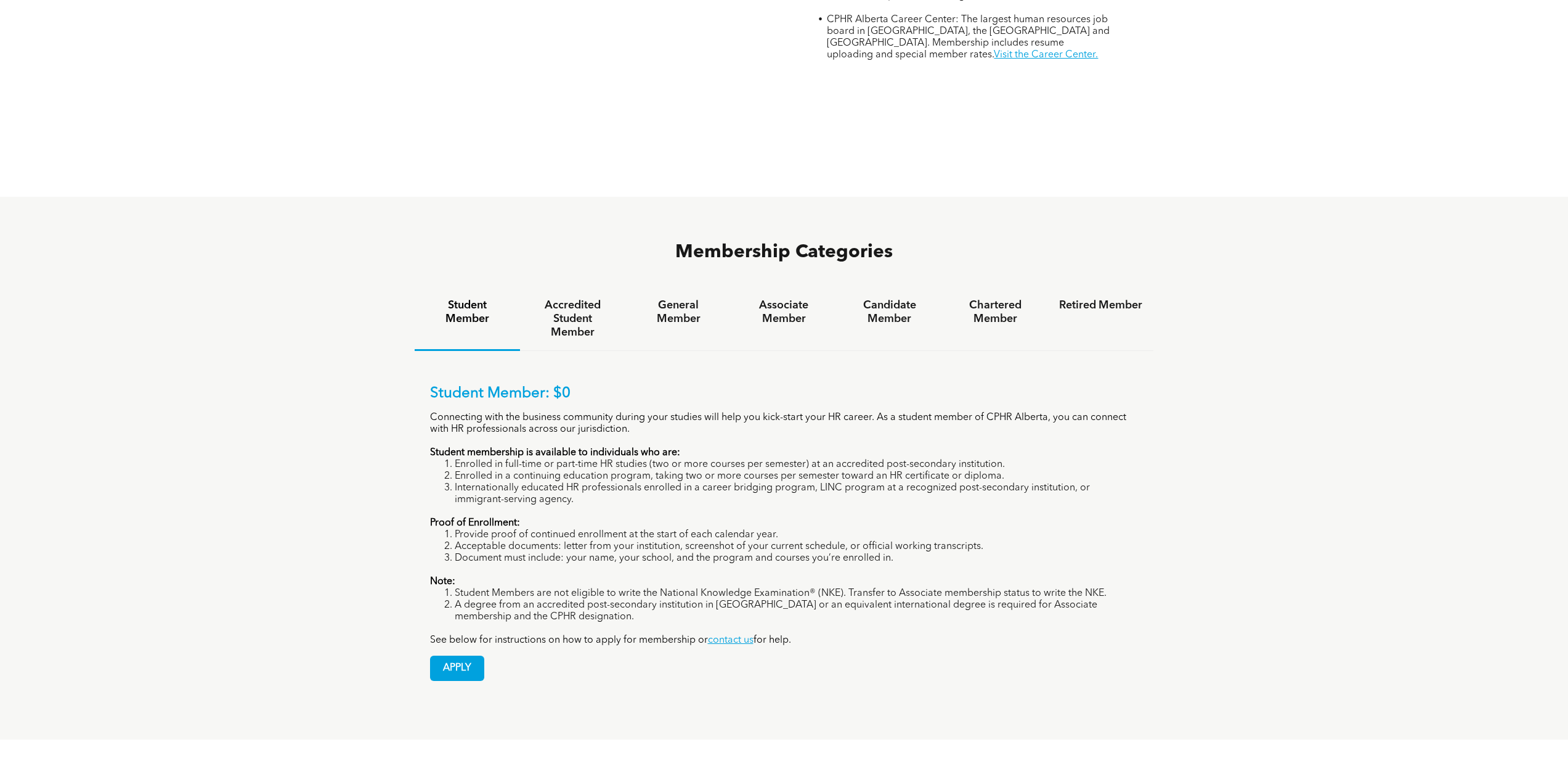
scroll to position [801, 0]
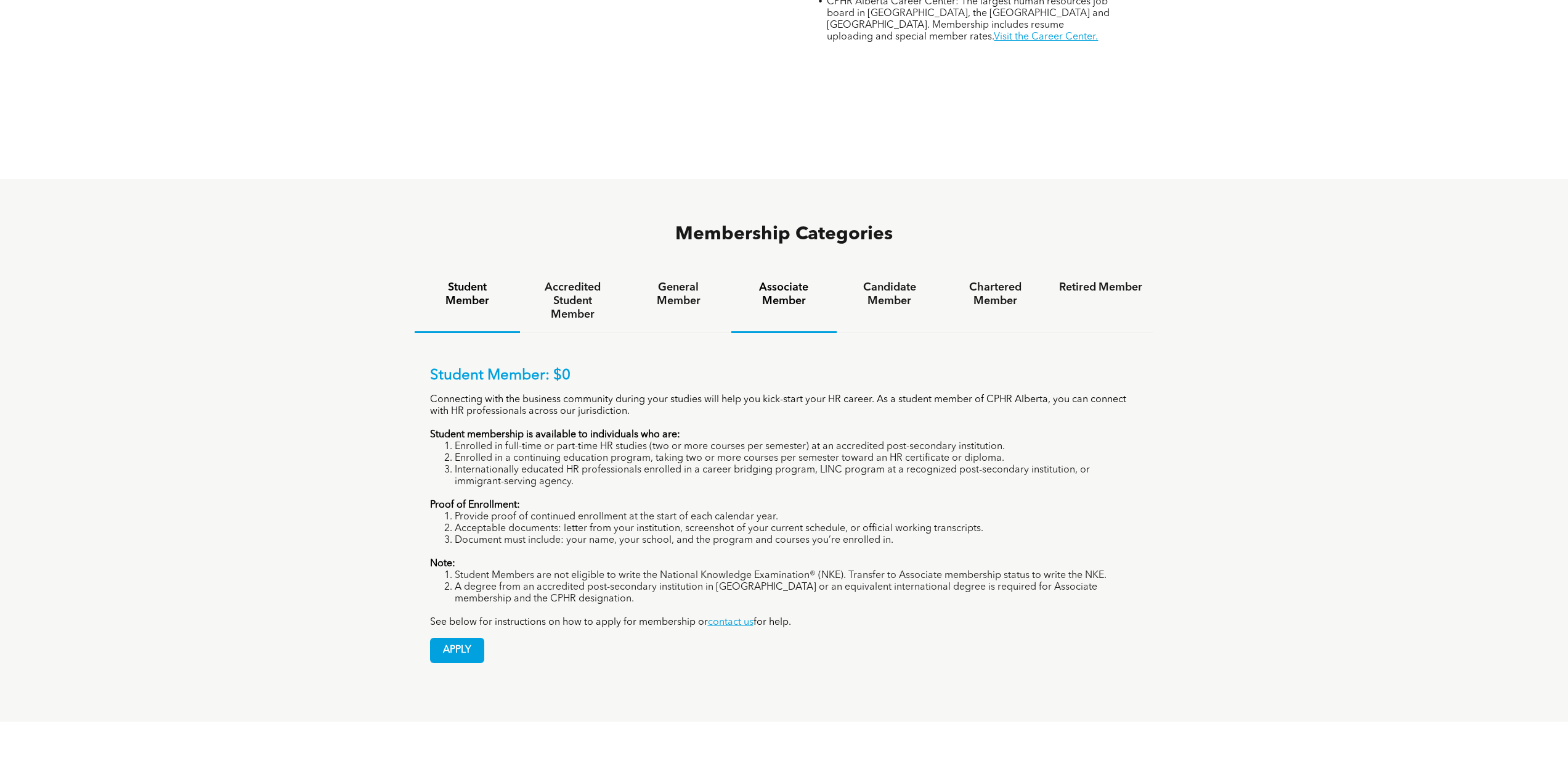
click at [799, 280] on h4 "Associate Member" at bounding box center [784, 293] width 83 height 27
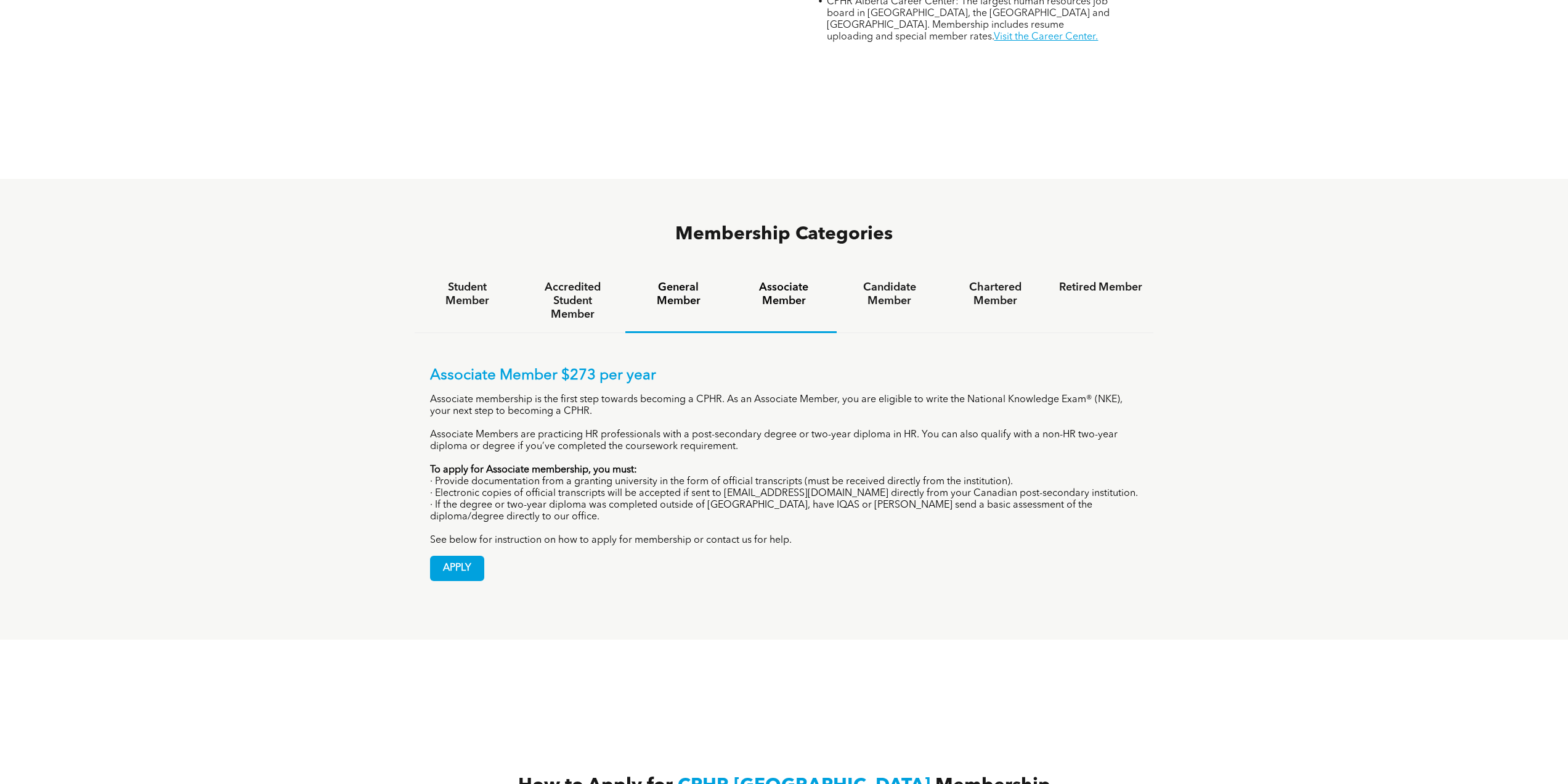
click at [678, 269] on div "General Member" at bounding box center [678, 300] width 106 height 63
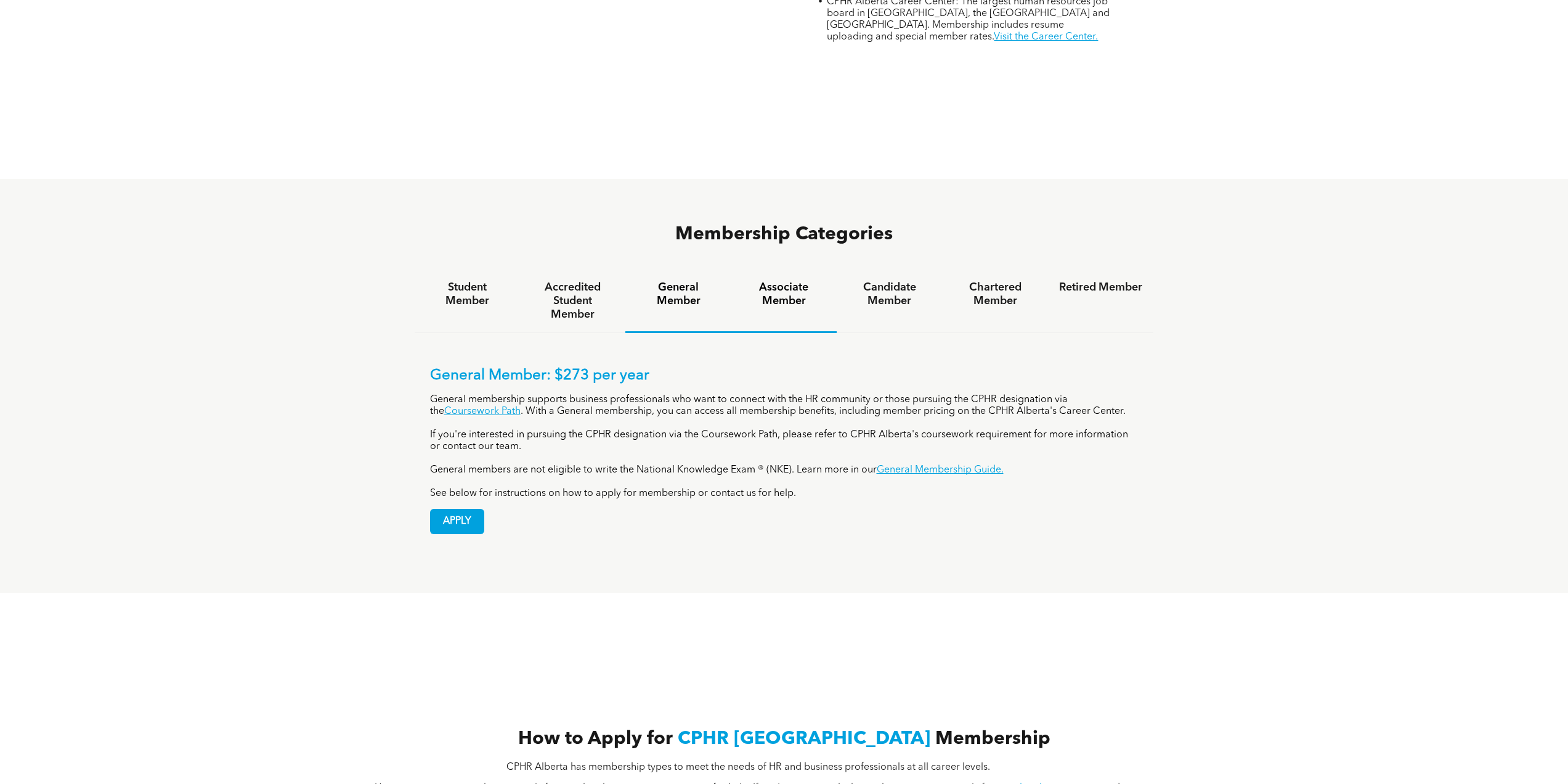
click at [768, 280] on h4 "Associate Member" at bounding box center [784, 293] width 83 height 27
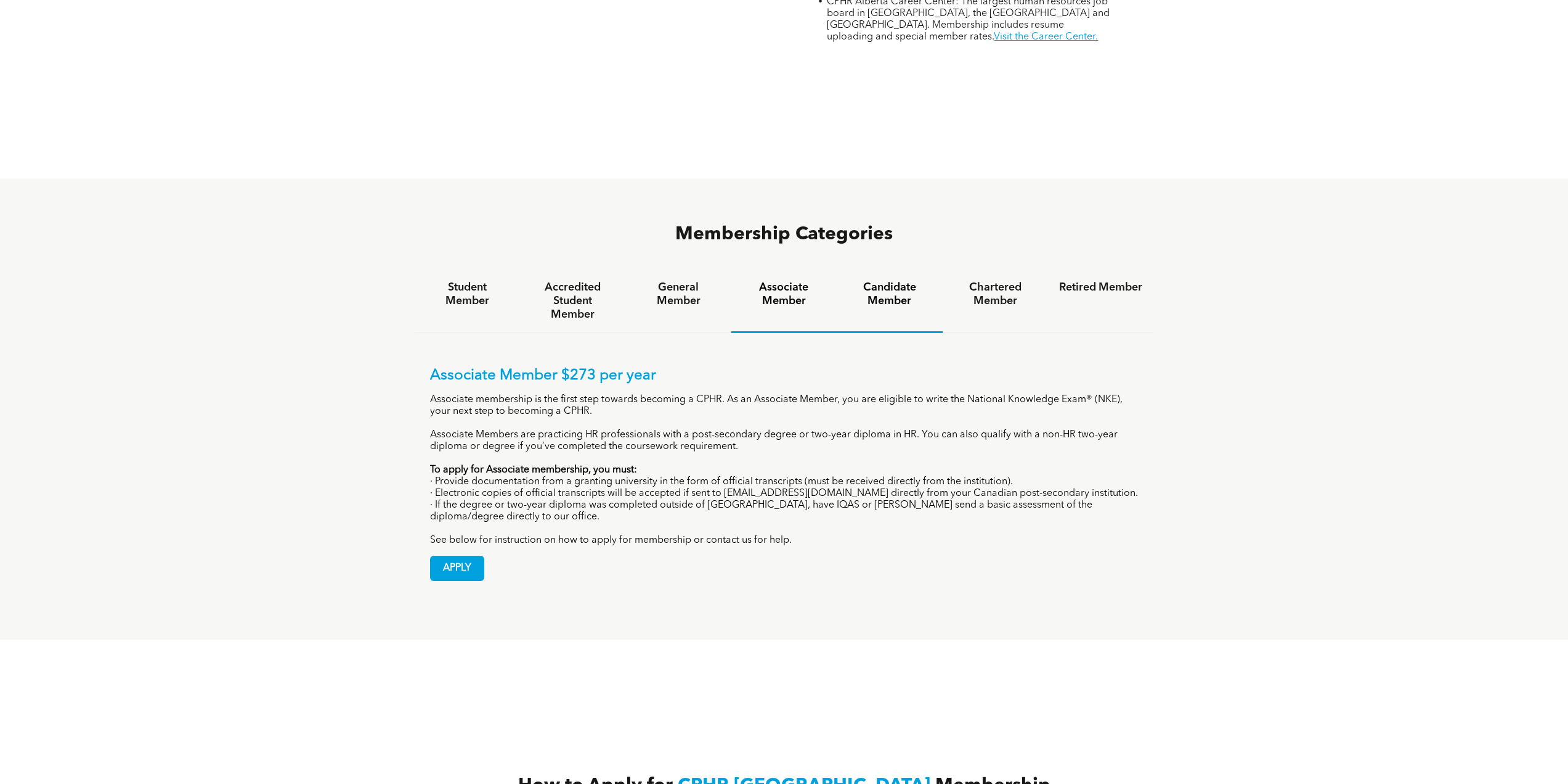
click at [880, 269] on div "Candidate Member" at bounding box center [890, 300] width 106 height 63
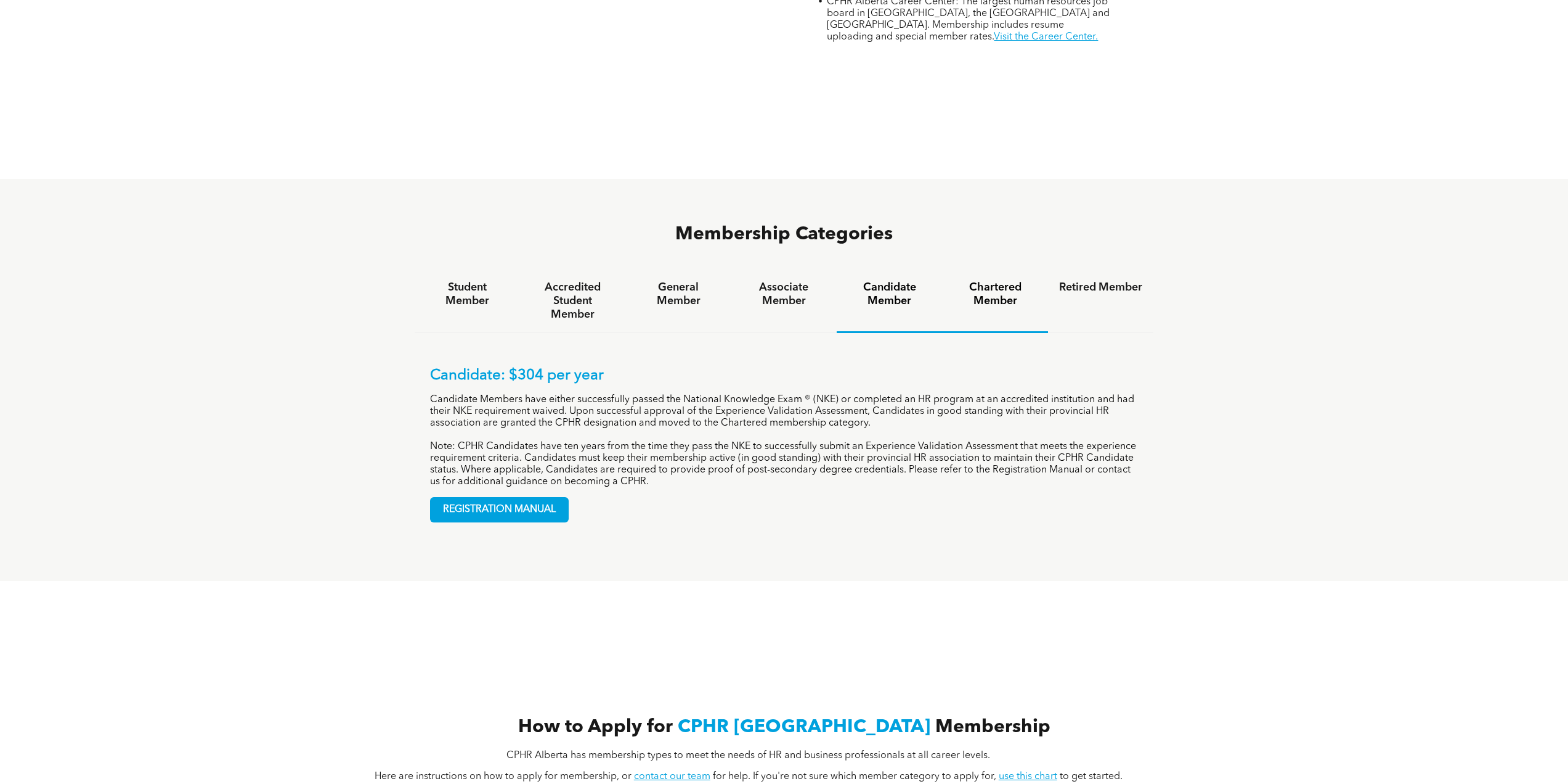
click at [984, 280] on h4 "Chartered Member" at bounding box center [995, 293] width 83 height 27
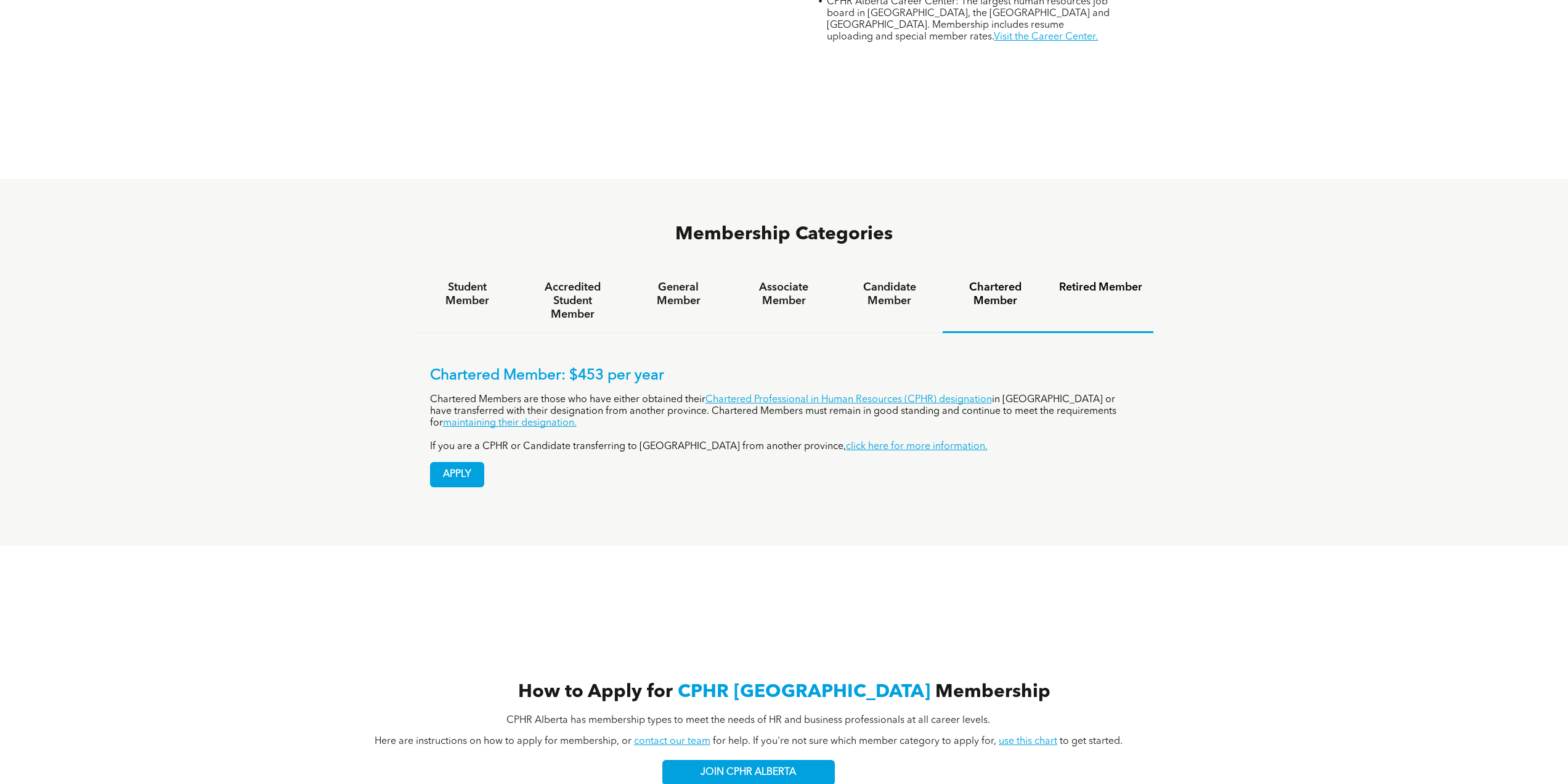
click at [1090, 280] on h4 "Retired Member" at bounding box center [1101, 287] width 83 height 14
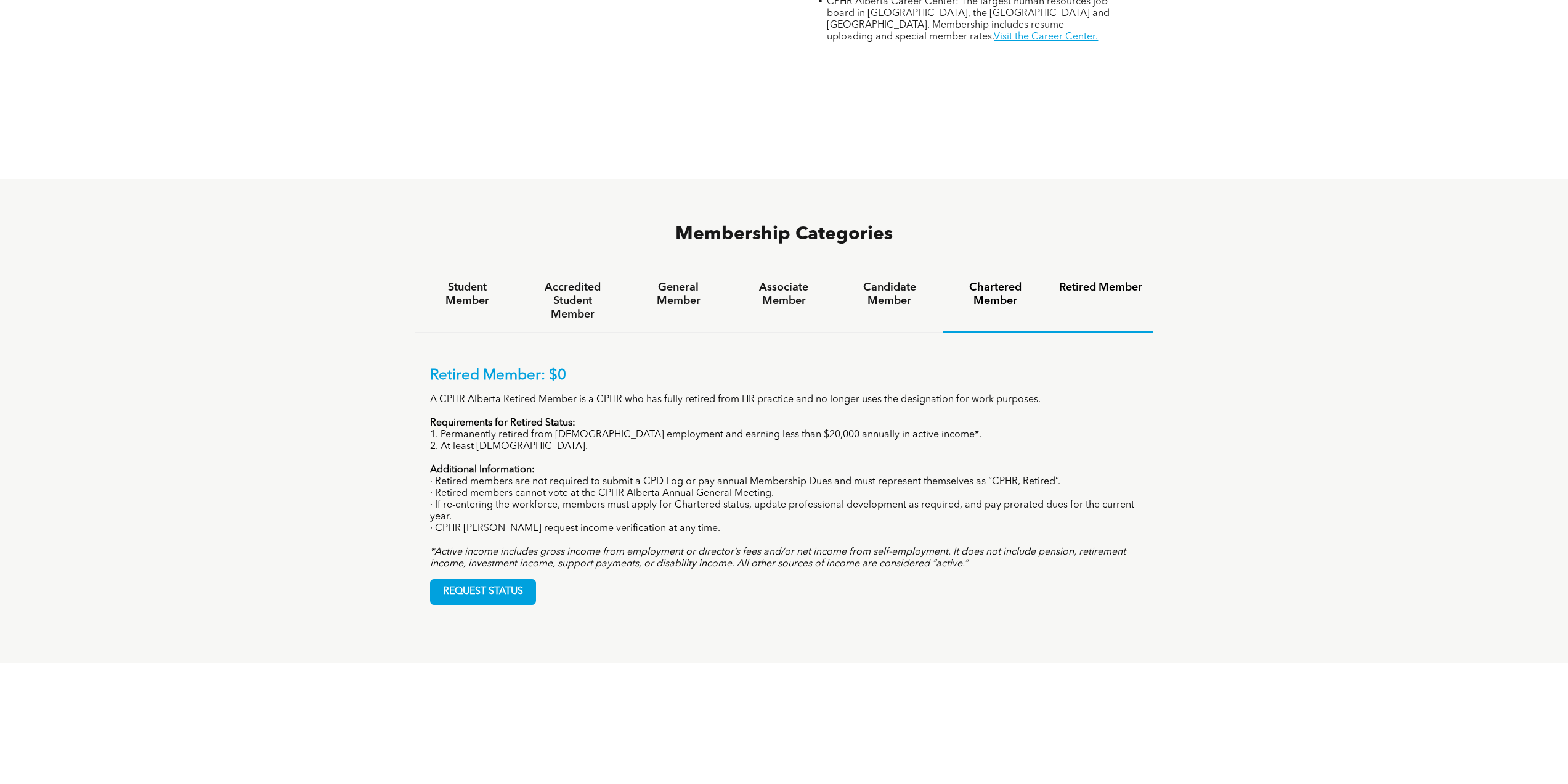
click at [965, 280] on h4 "Chartered Member" at bounding box center [995, 293] width 83 height 27
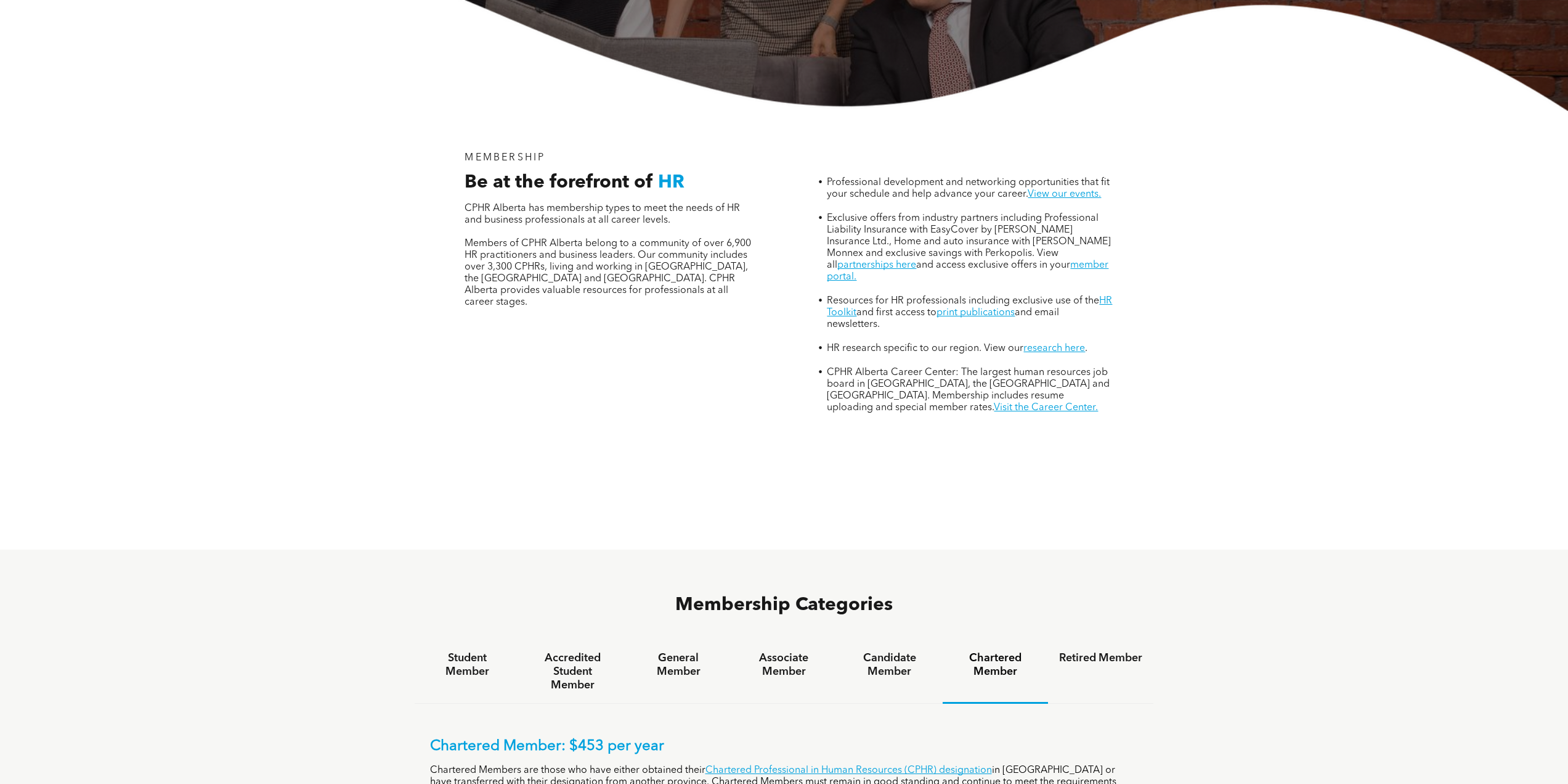
scroll to position [432, 0]
click at [1078, 189] on link "View our events." at bounding box center [1064, 193] width 74 height 10
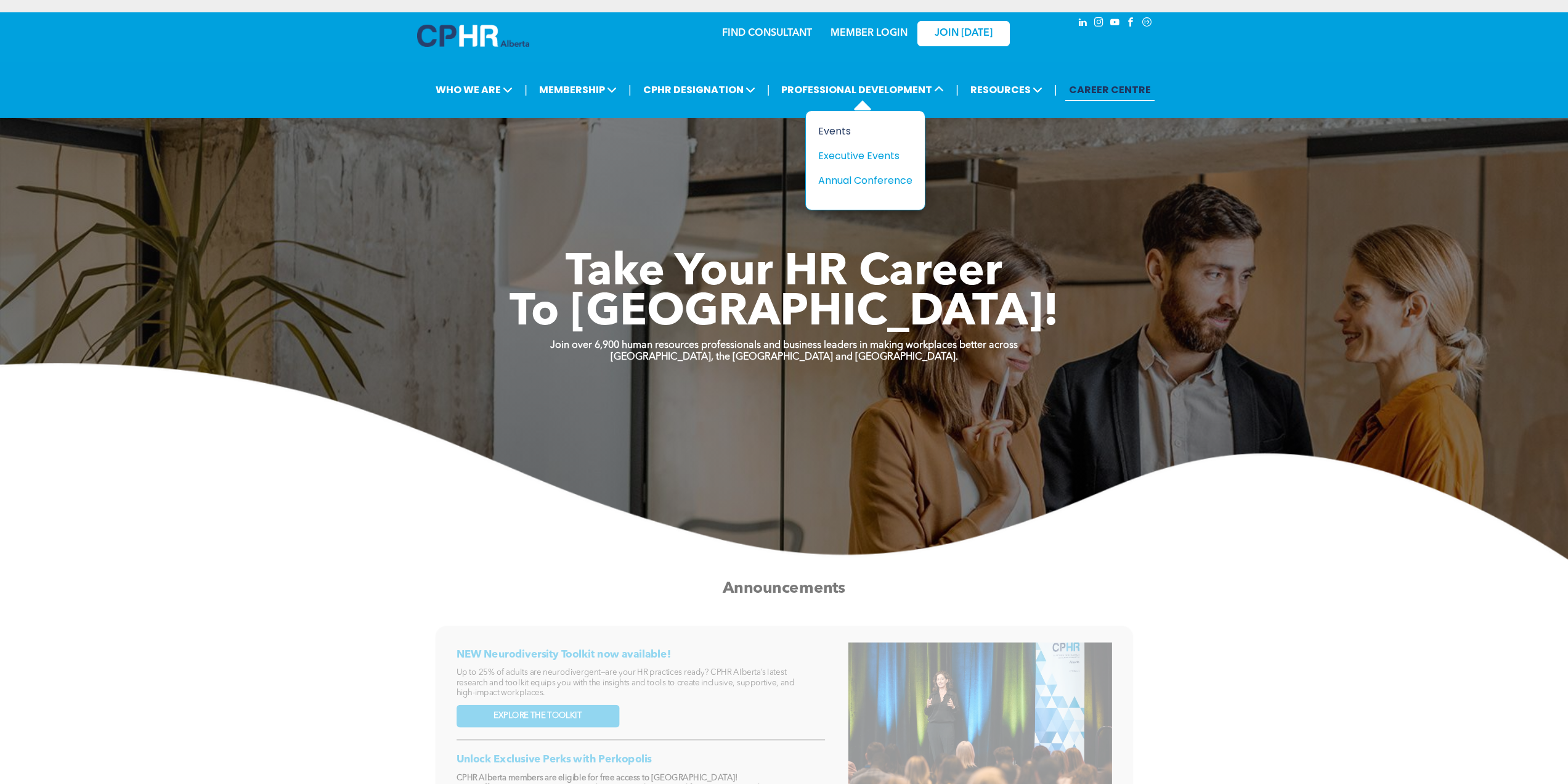
click at [842, 134] on div "Events" at bounding box center [861, 132] width 85 height 16
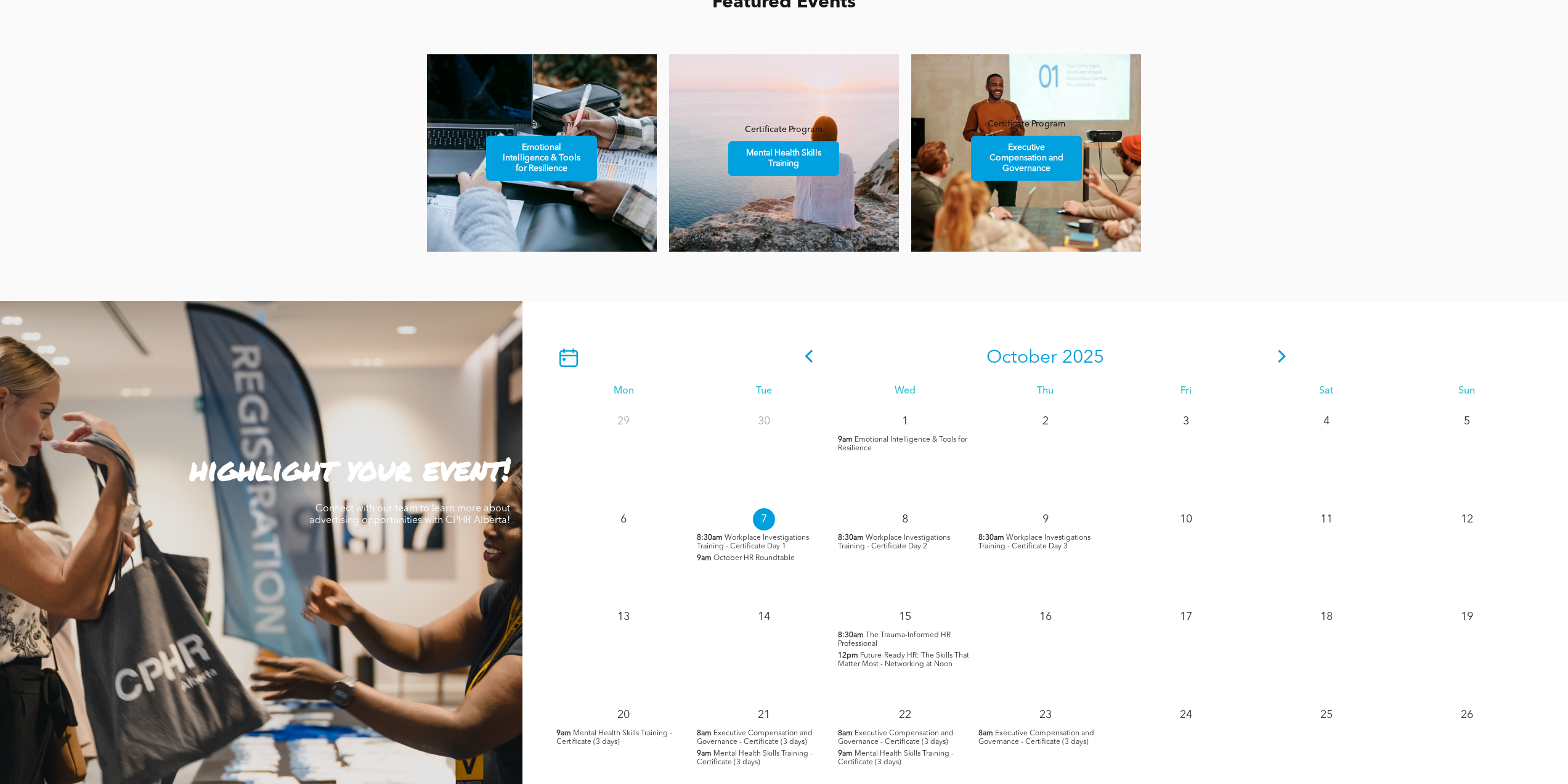
scroll to position [1110, 0]
